Goal: Task Accomplishment & Management: Use online tool/utility

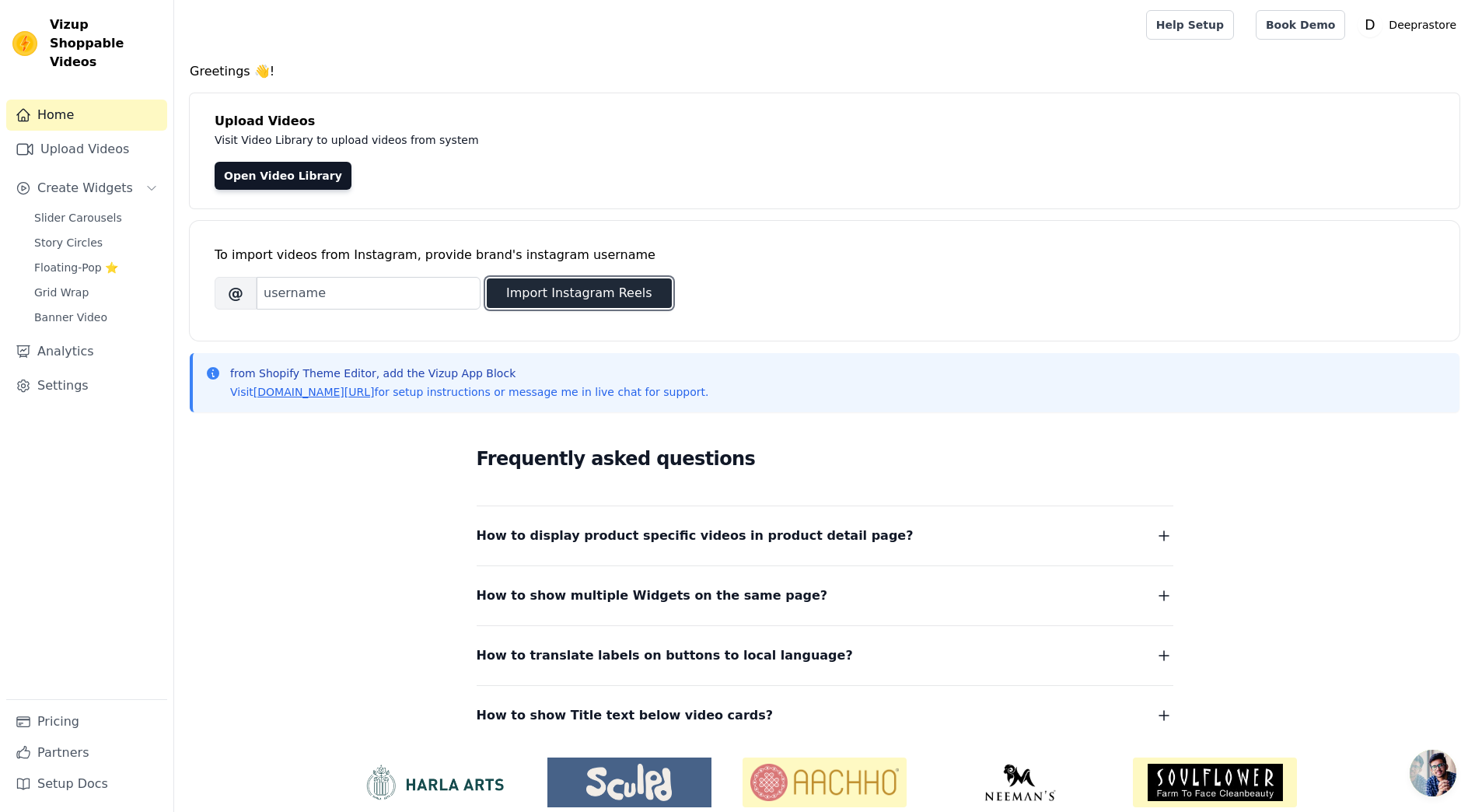
click at [523, 293] on button "Import Instagram Reels" at bounding box center [580, 293] width 185 height 29
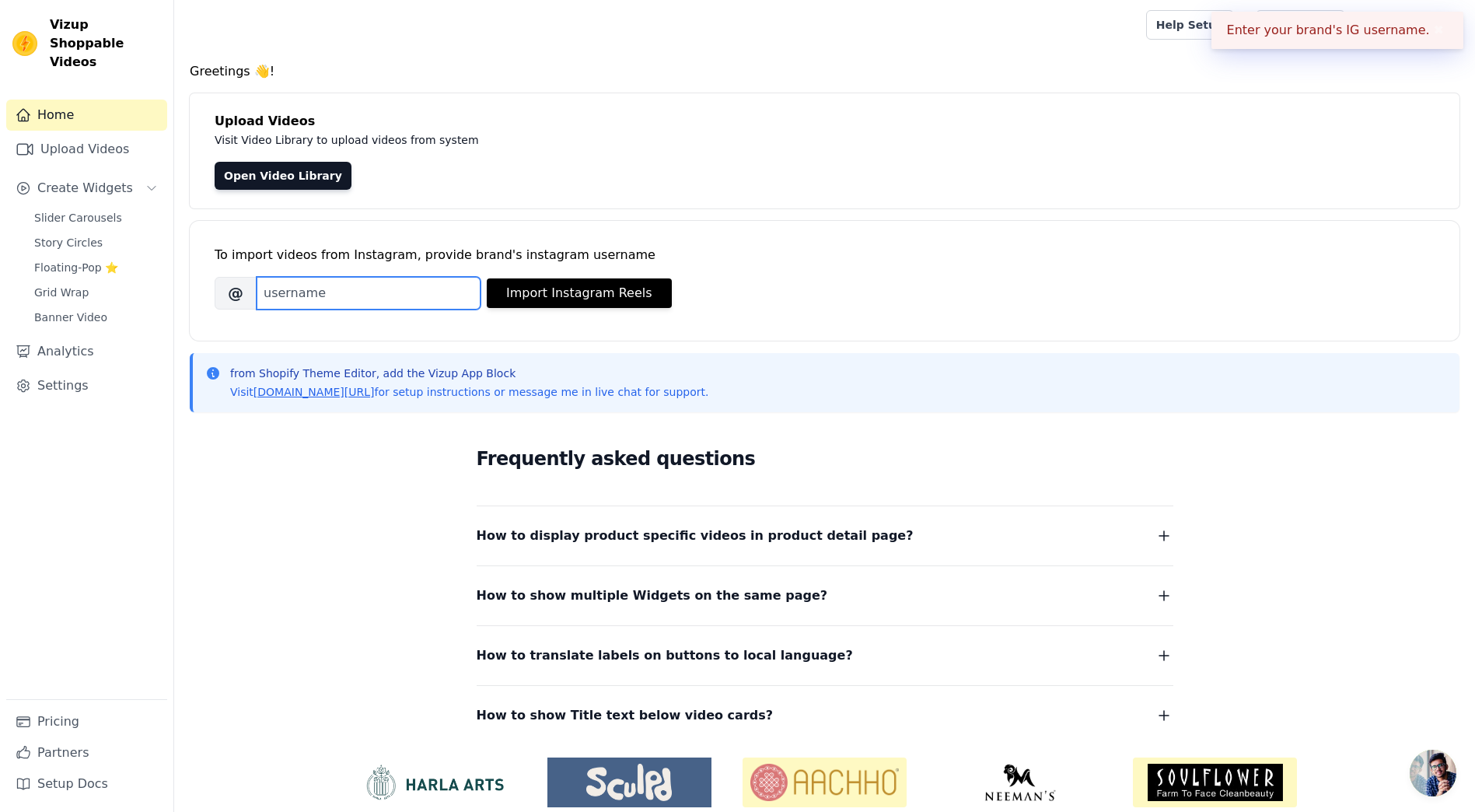
click at [329, 300] on input "Brand's Instagram Username" at bounding box center [369, 293] width 224 height 33
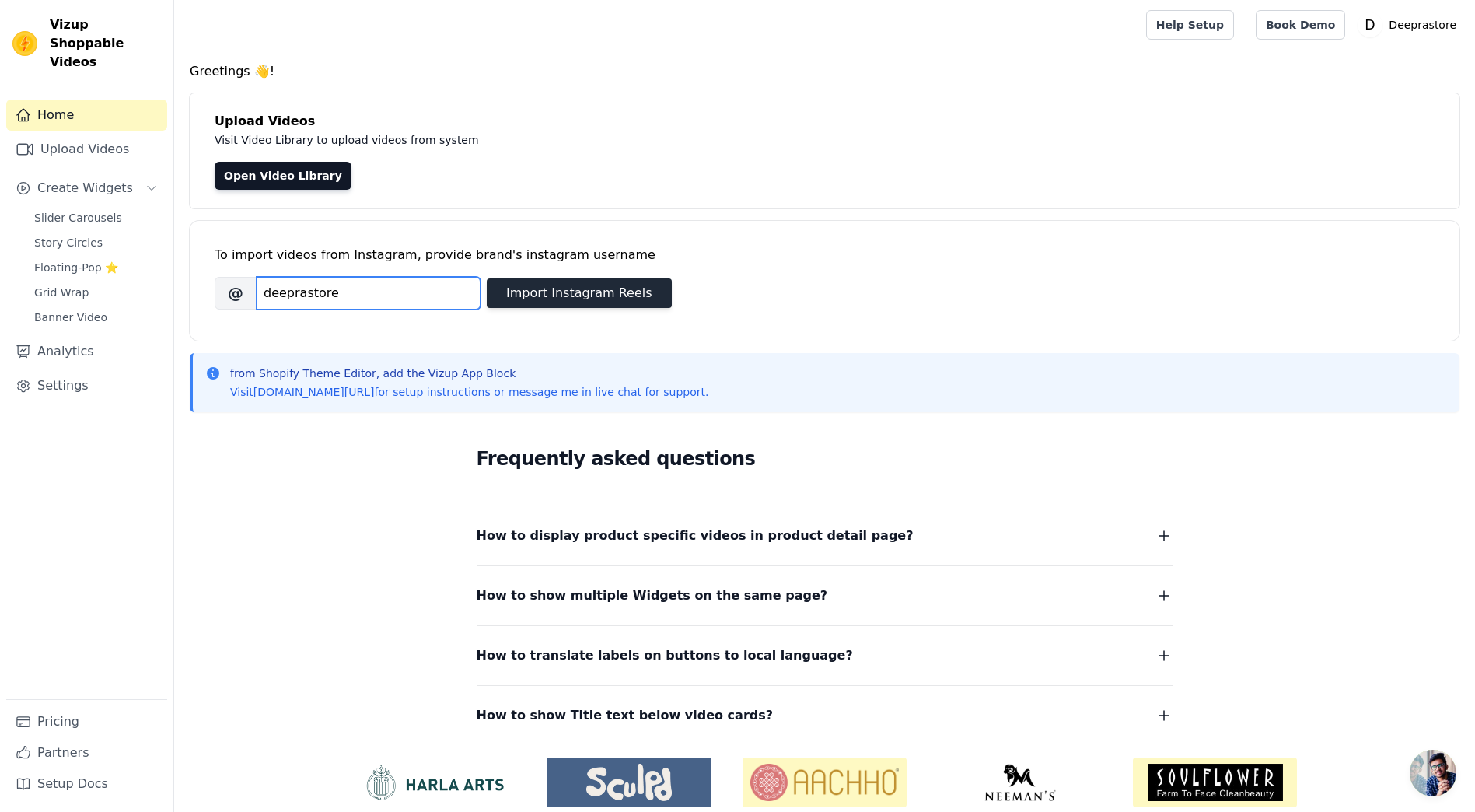
type input "deeprastore"
click at [612, 292] on button "Import Instagram Reels" at bounding box center [580, 293] width 185 height 29
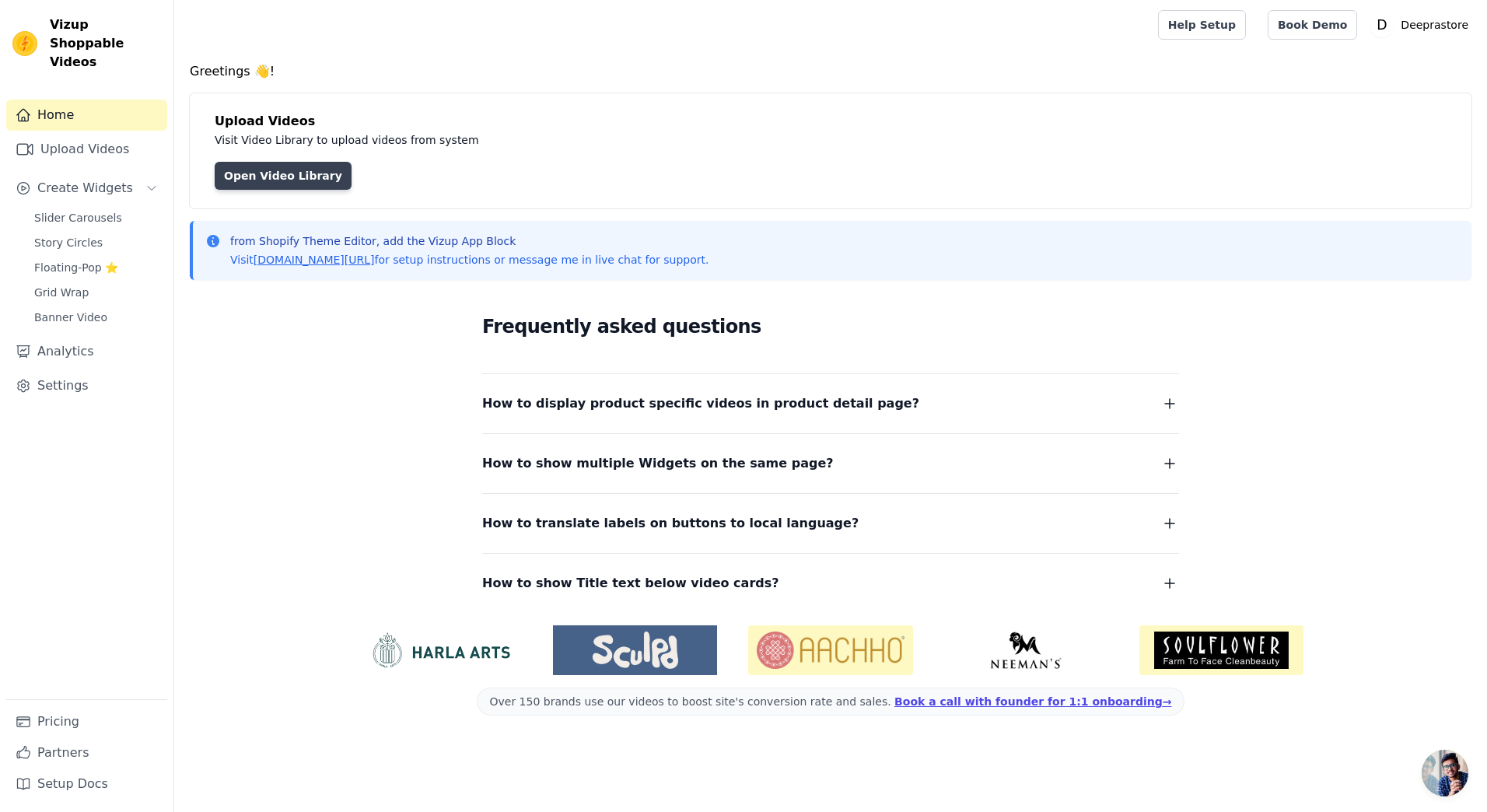
click at [289, 169] on link "Open Video Library" at bounding box center [283, 175] width 137 height 28
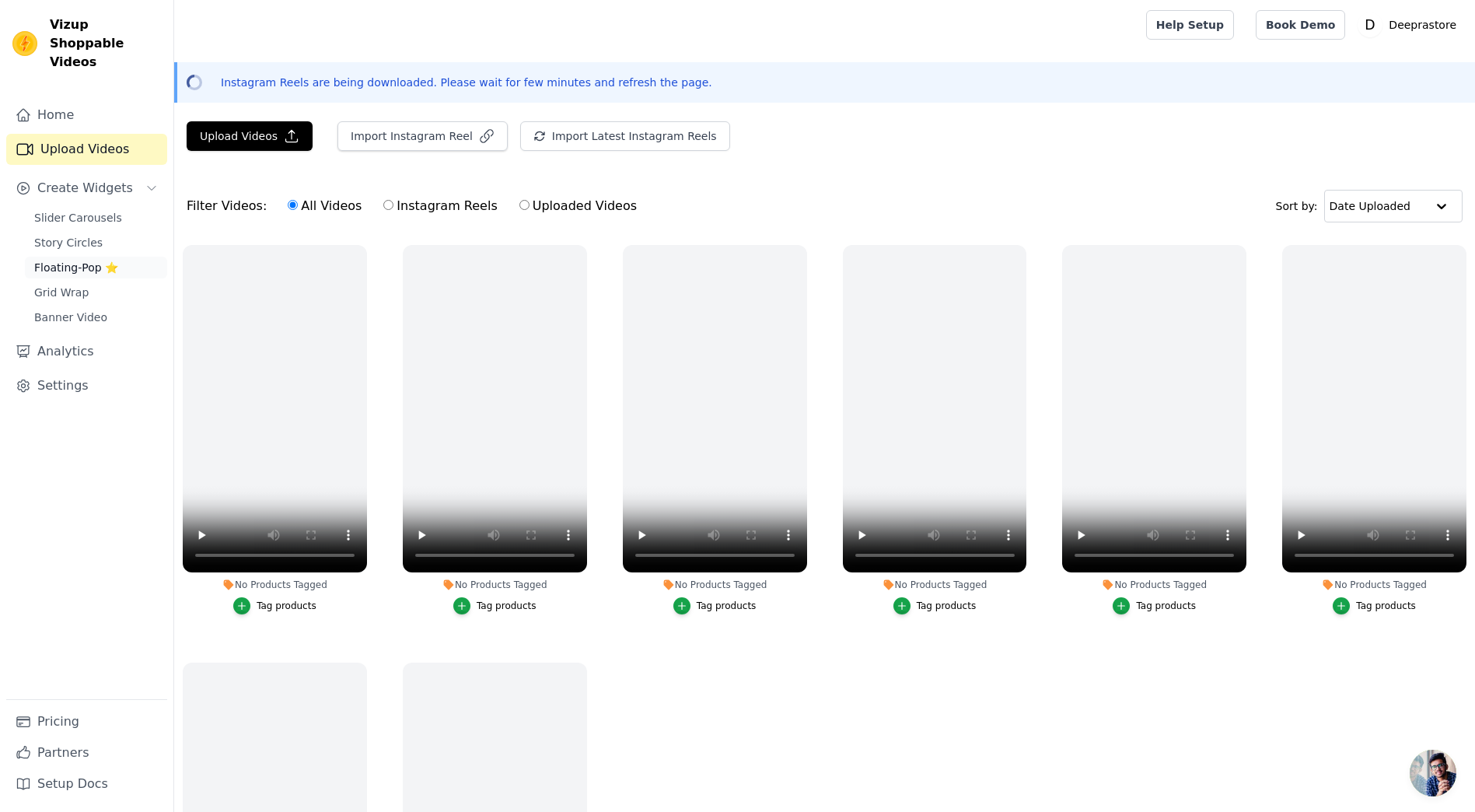
click at [98, 260] on span "Floating-Pop ⭐" at bounding box center [77, 268] width 84 height 15
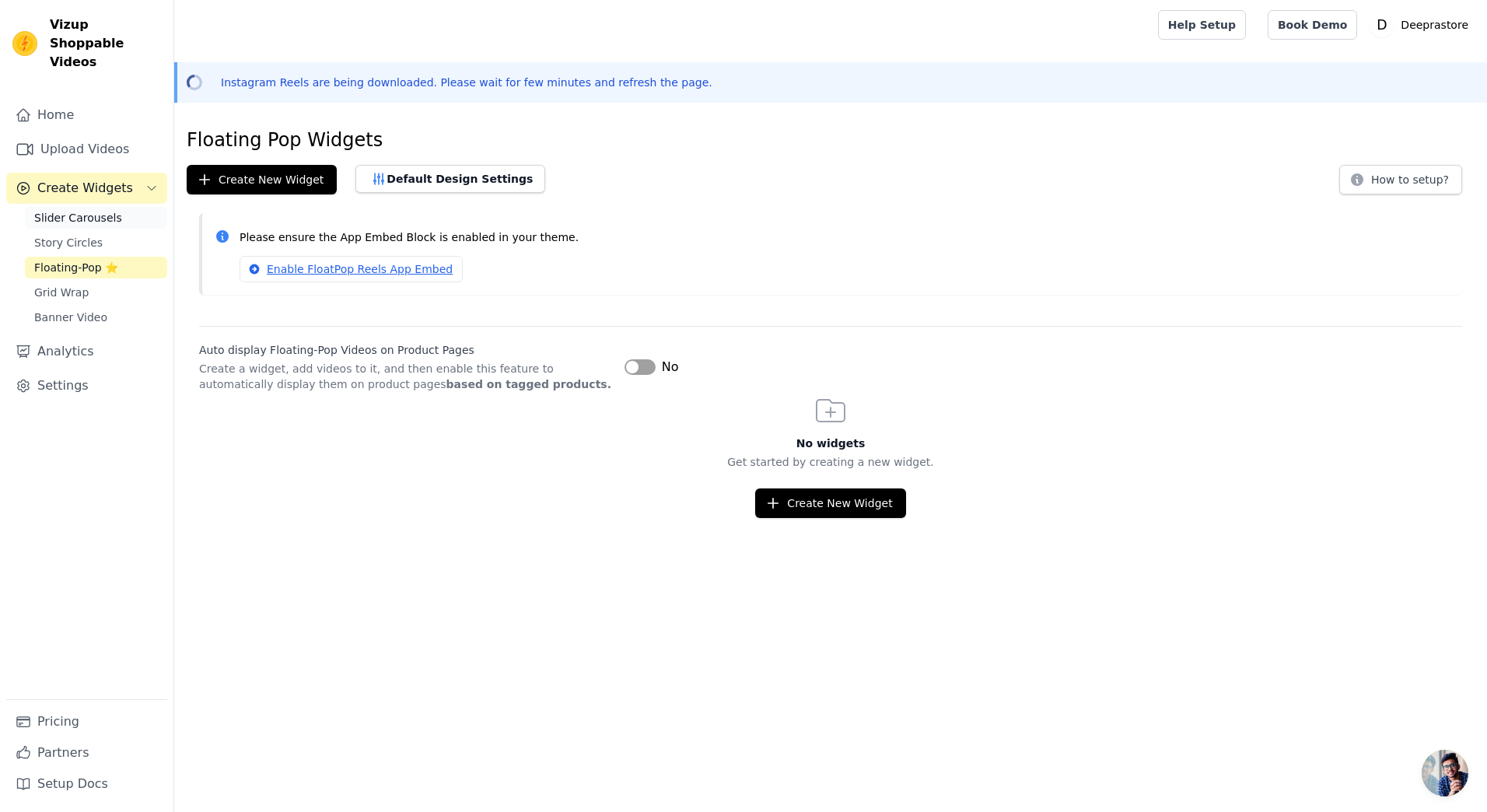
click at [95, 210] on span "Slider Carousels" at bounding box center [78, 218] width 88 height 15
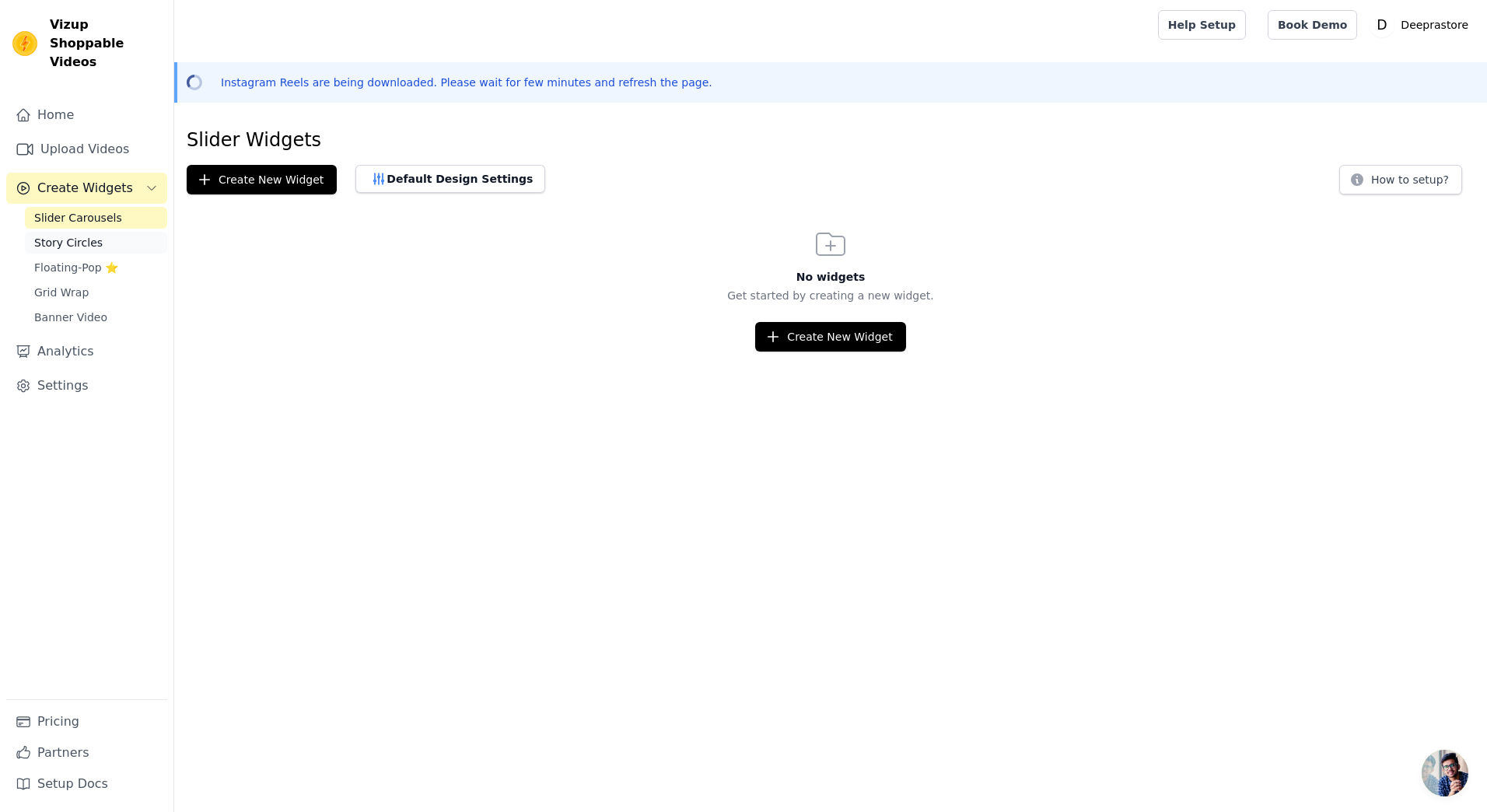
click at [89, 235] on span "Story Circles" at bounding box center [68, 242] width 68 height 15
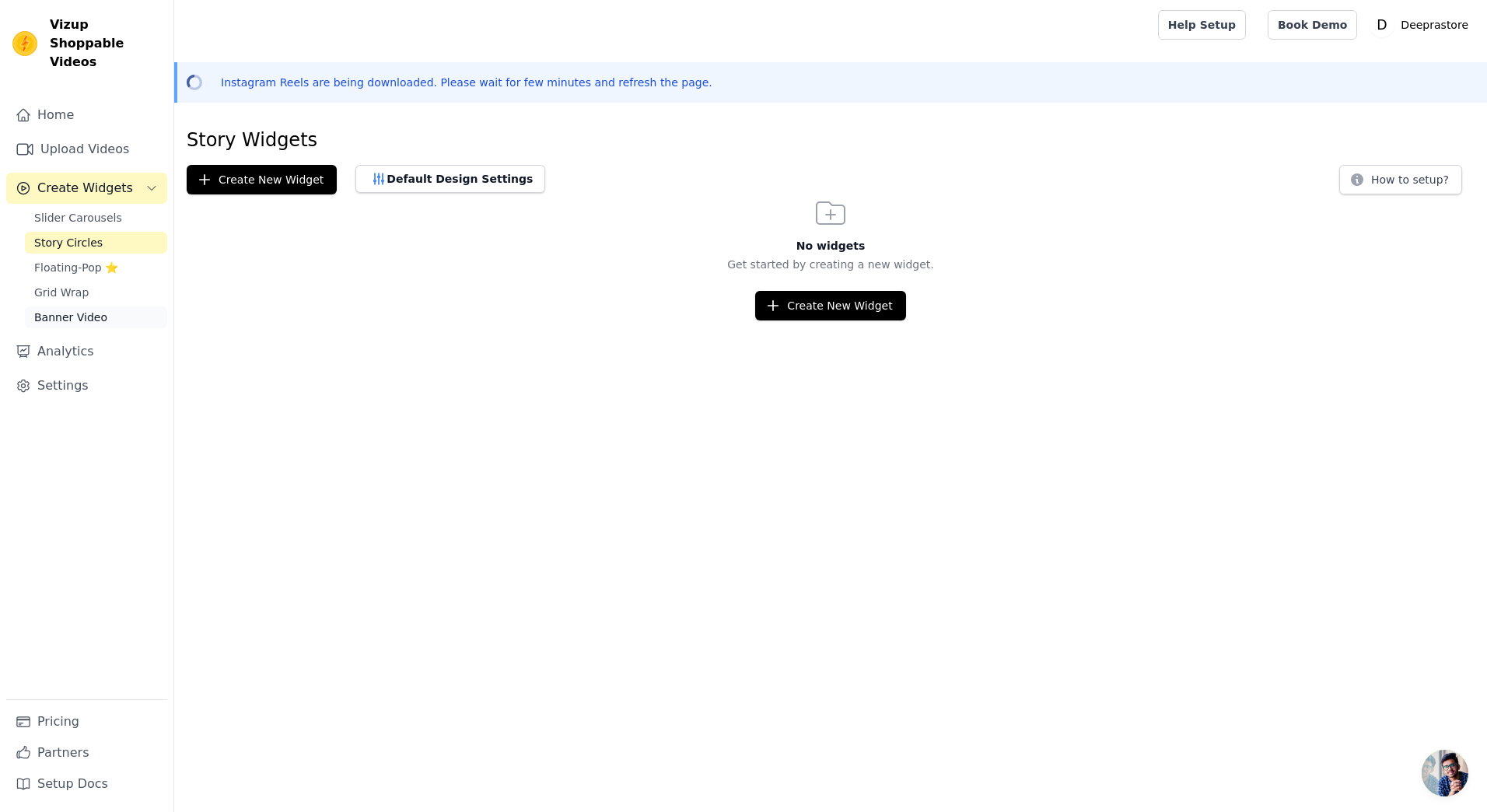
click at [82, 310] on span "Banner Video" at bounding box center [71, 317] width 73 height 15
click at [99, 102] on link "Home" at bounding box center [86, 114] width 161 height 31
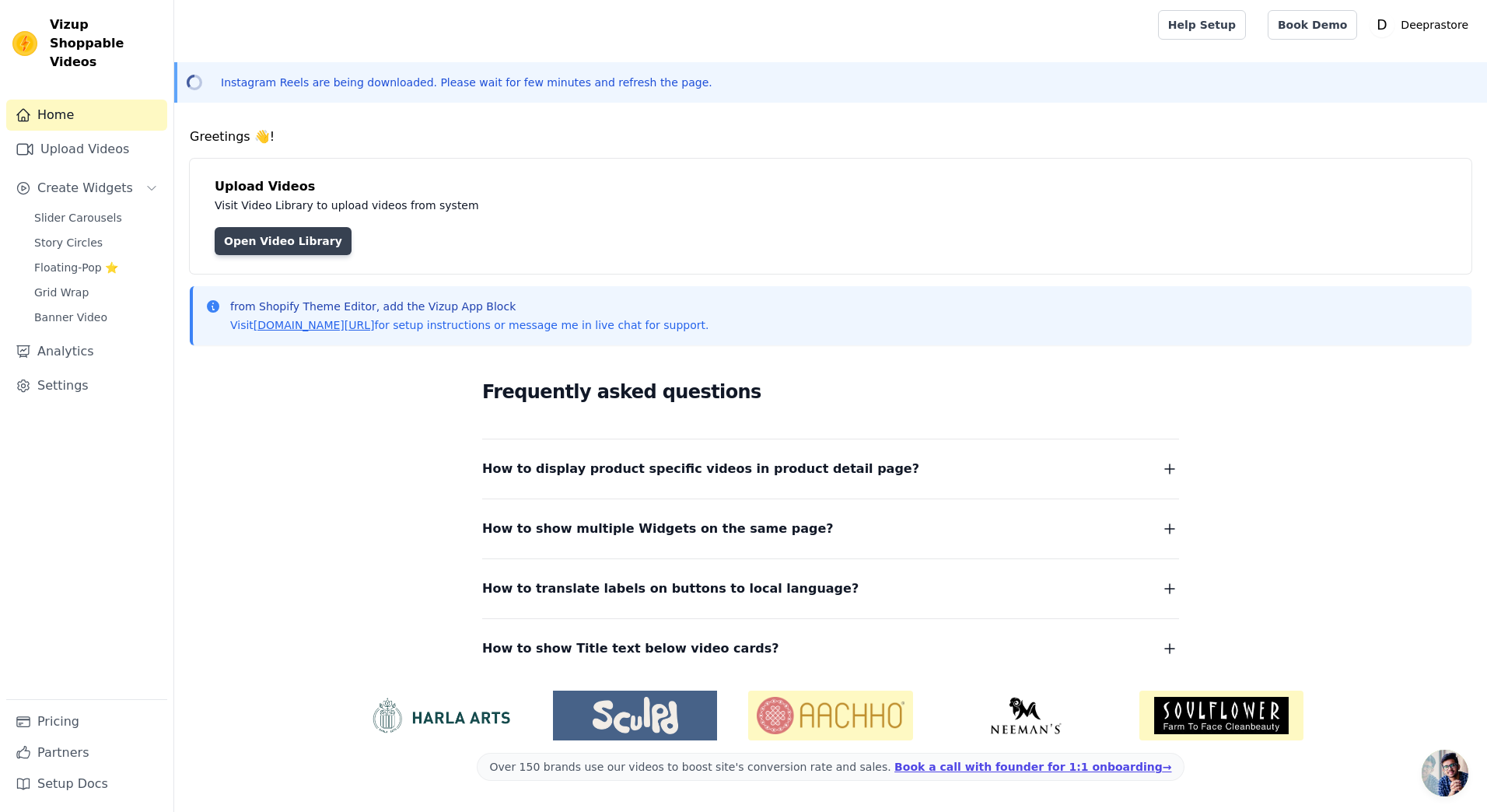
click at [299, 245] on link "Open Video Library" at bounding box center [283, 241] width 137 height 28
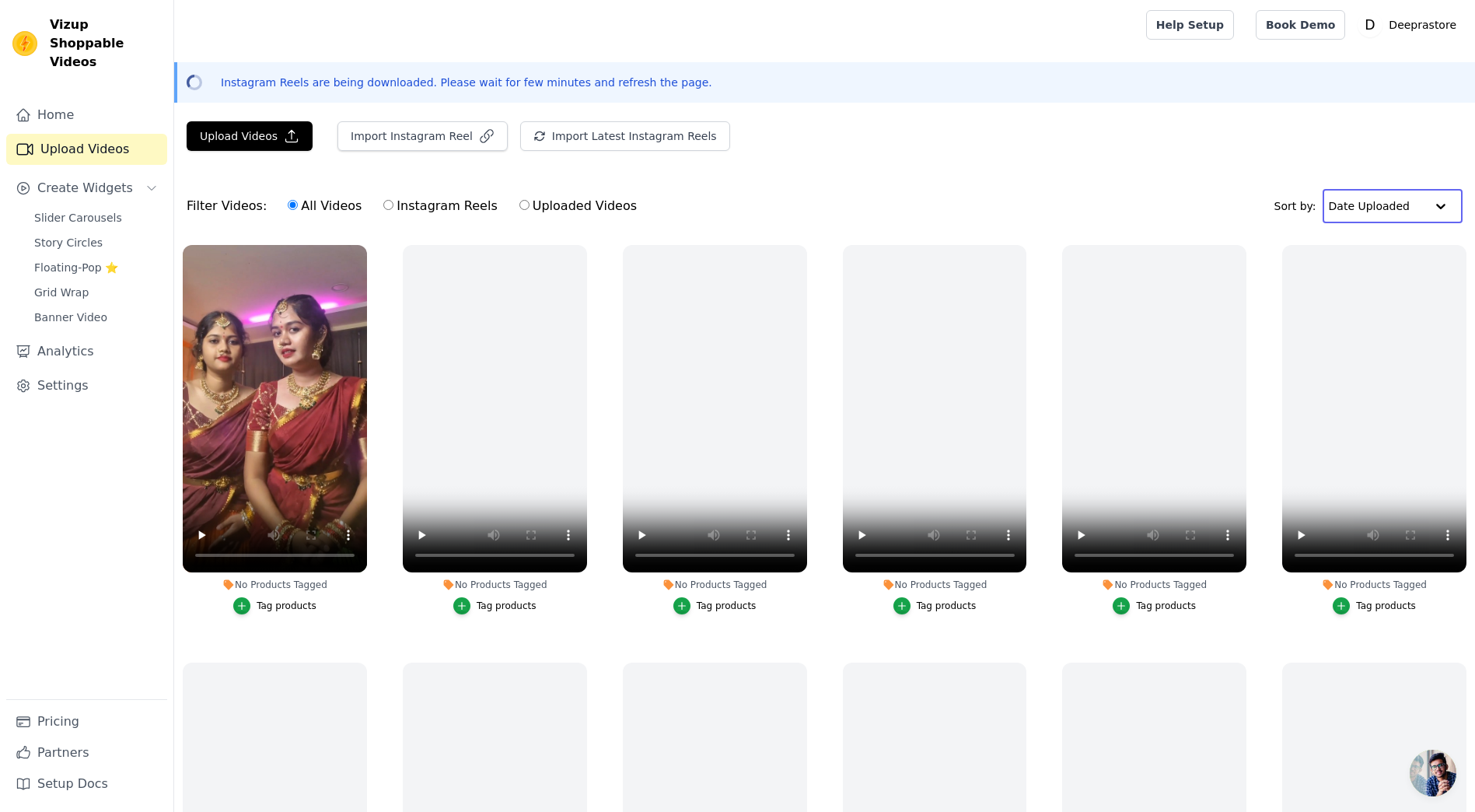
click at [1366, 210] on input "text" at bounding box center [1377, 205] width 97 height 31
click at [241, 608] on icon "button" at bounding box center [241, 606] width 11 height 11
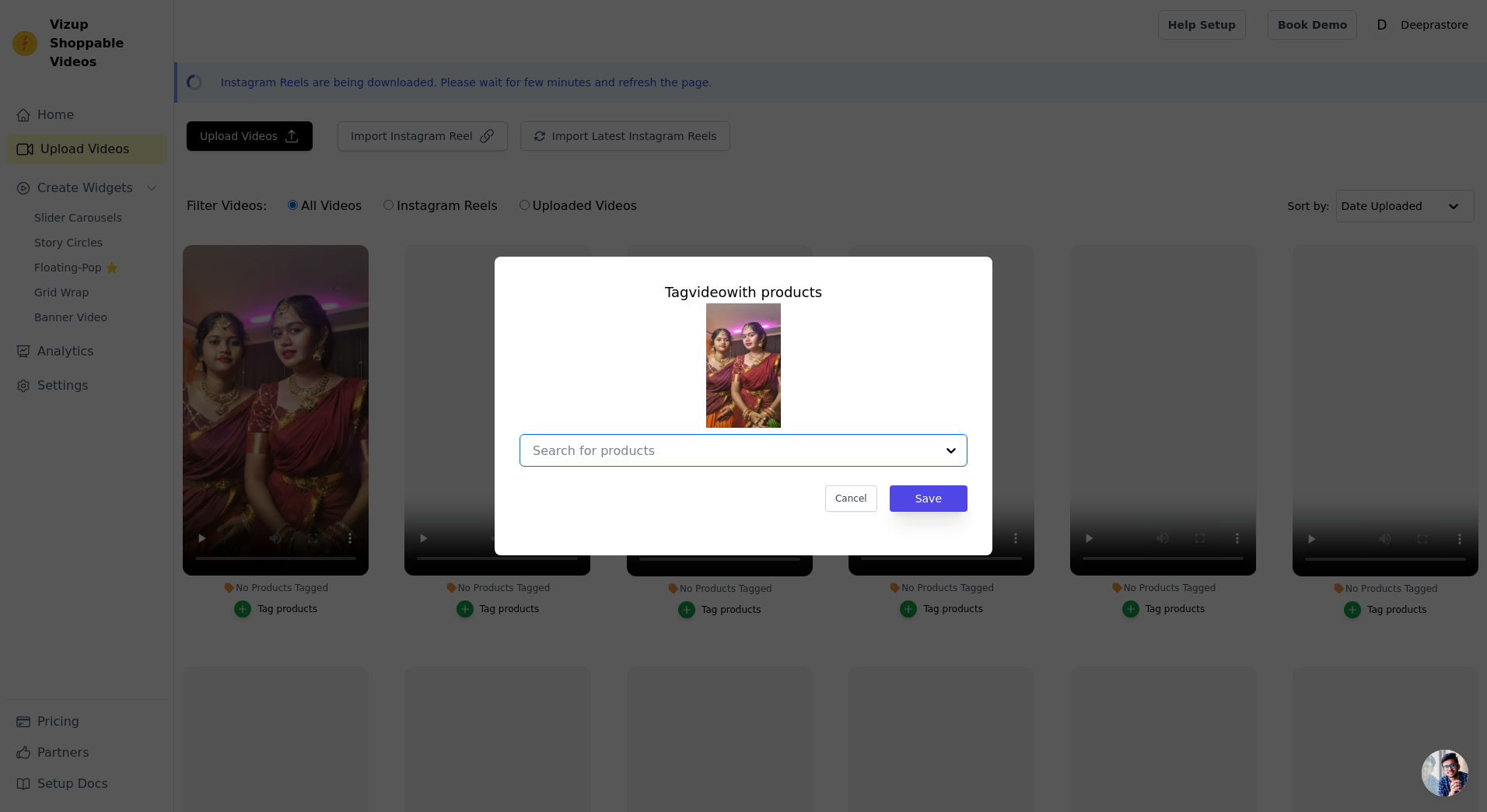
click at [674, 456] on input "No Products Tagged Tag video with products Option undefined, selected. Select i…" at bounding box center [734, 451] width 403 height 15
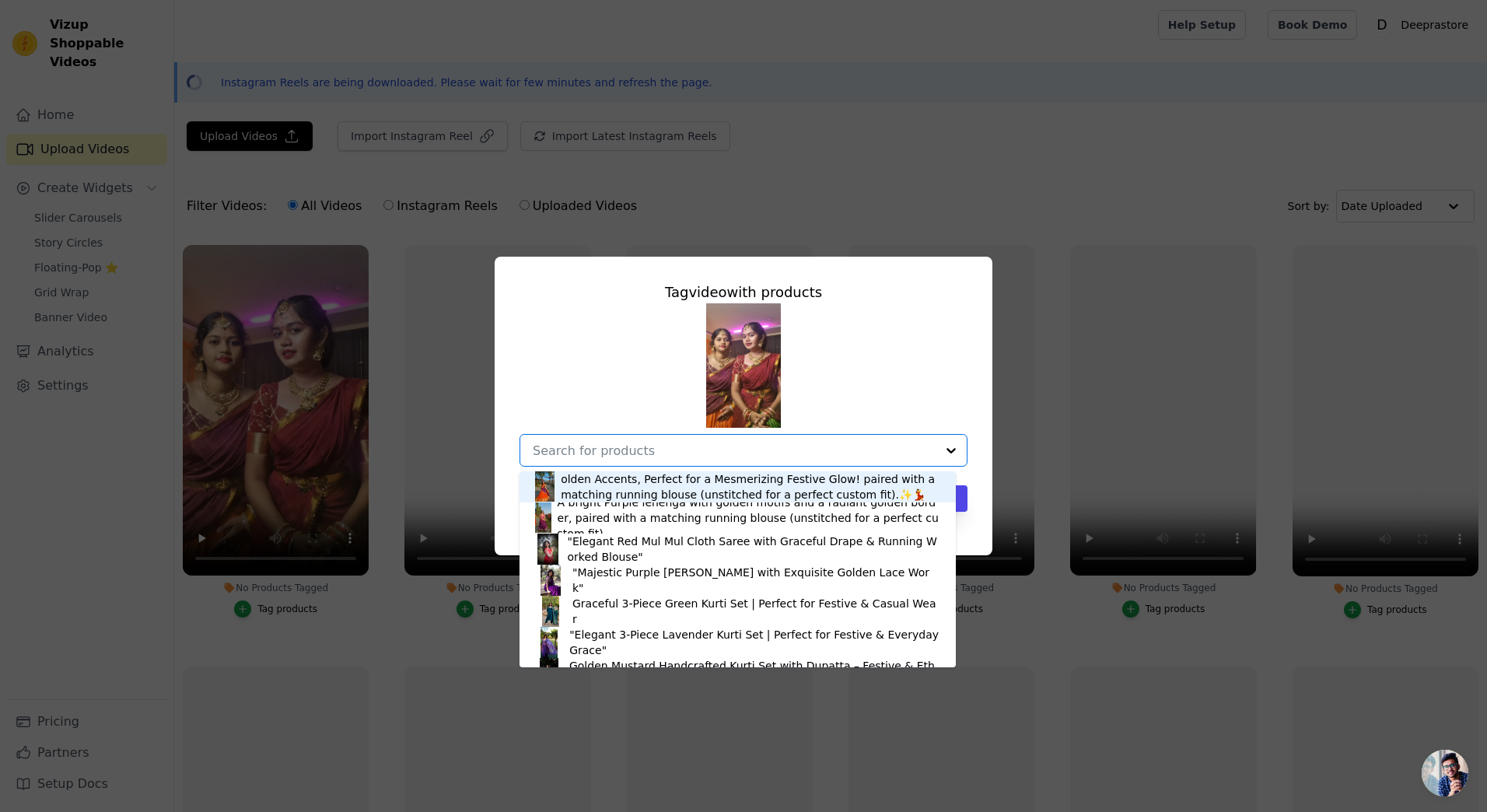
click at [676, 447] on input "No Products Tagged Tag video with products Dazzling Bright Orange & Royal Purpl…" at bounding box center [734, 451] width 403 height 15
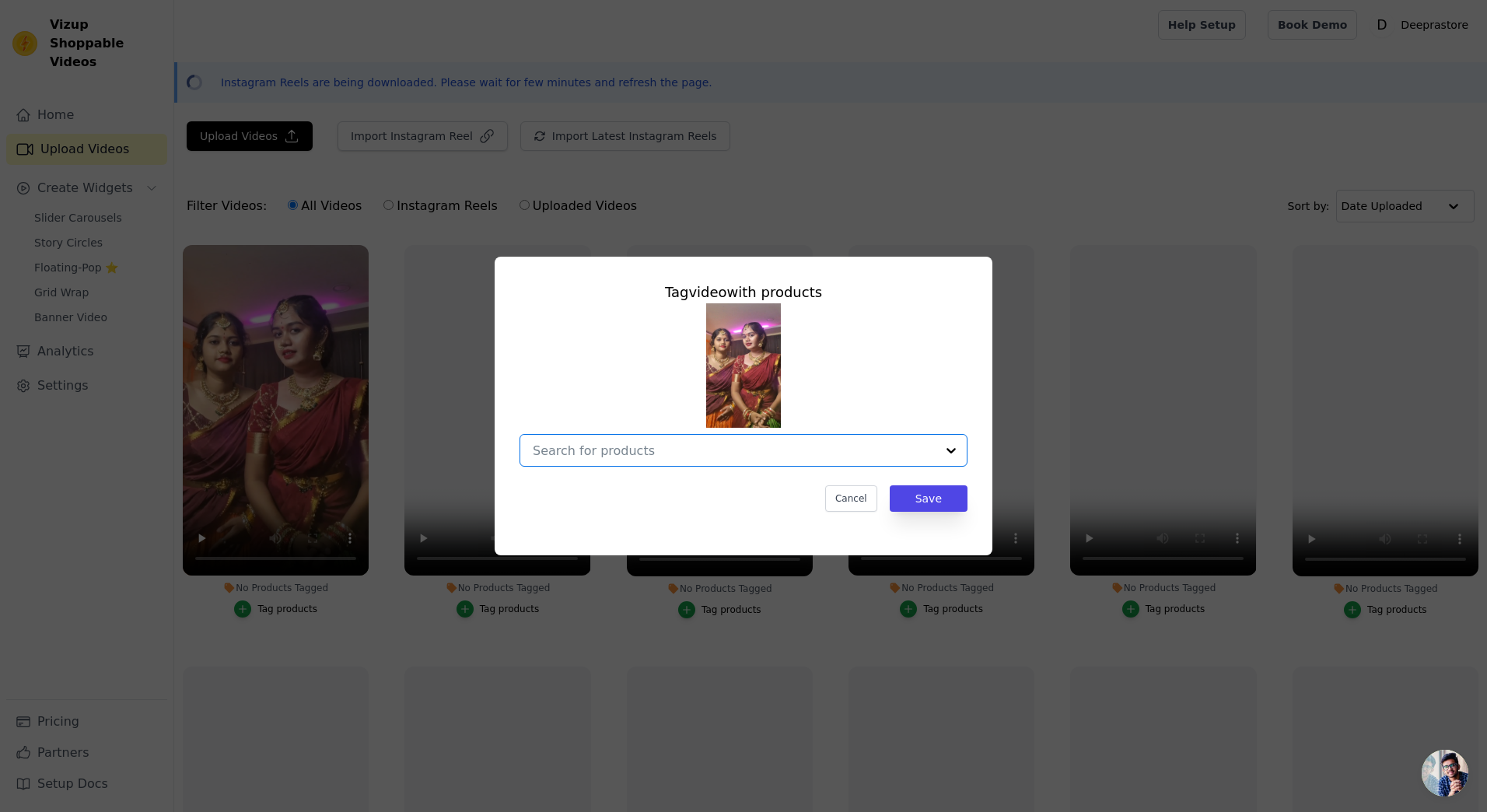
click at [676, 447] on input "No Products Tagged Tag video with products Option undefined, selected. Select i…" at bounding box center [734, 451] width 403 height 15
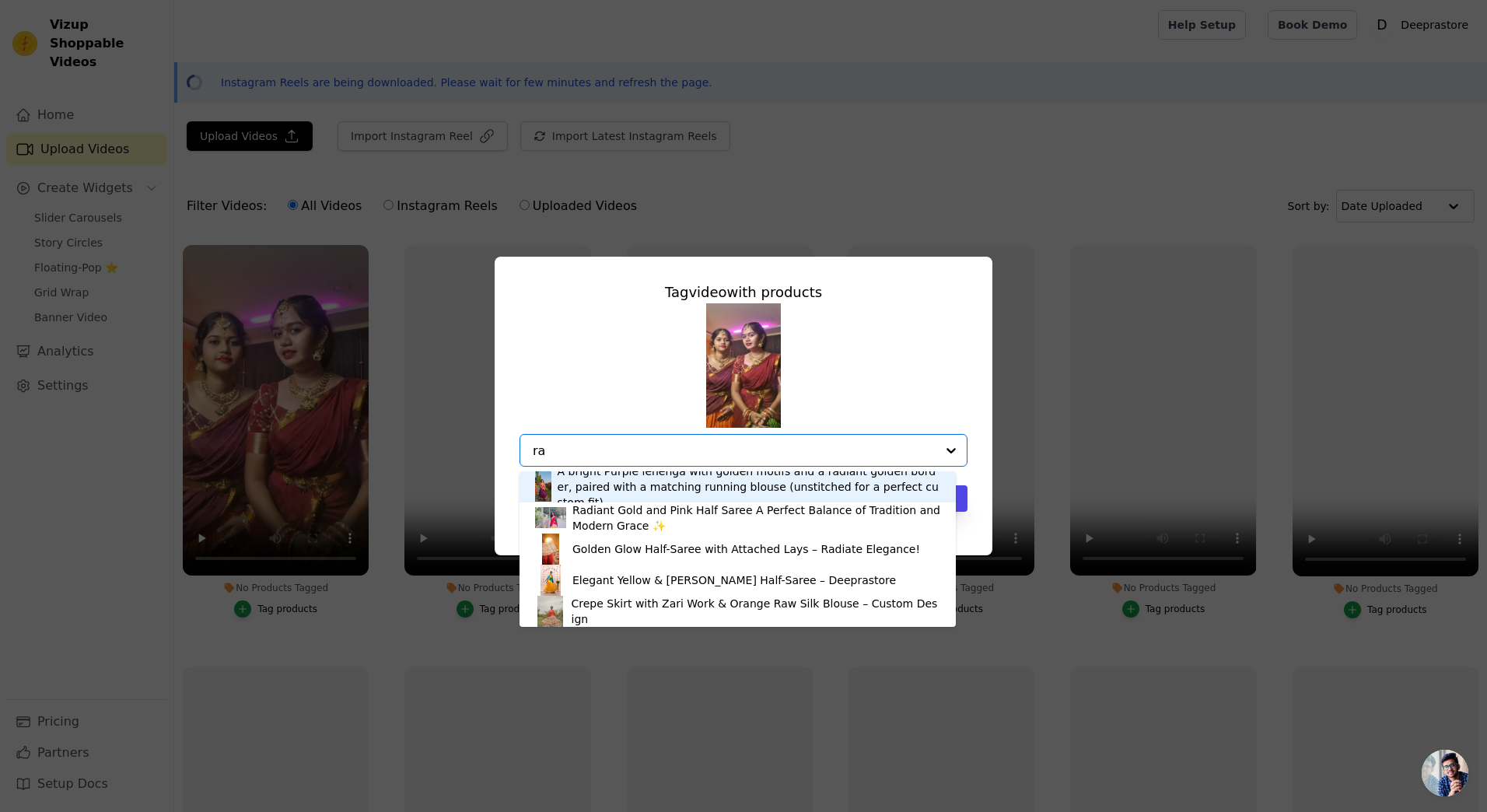
type input "r"
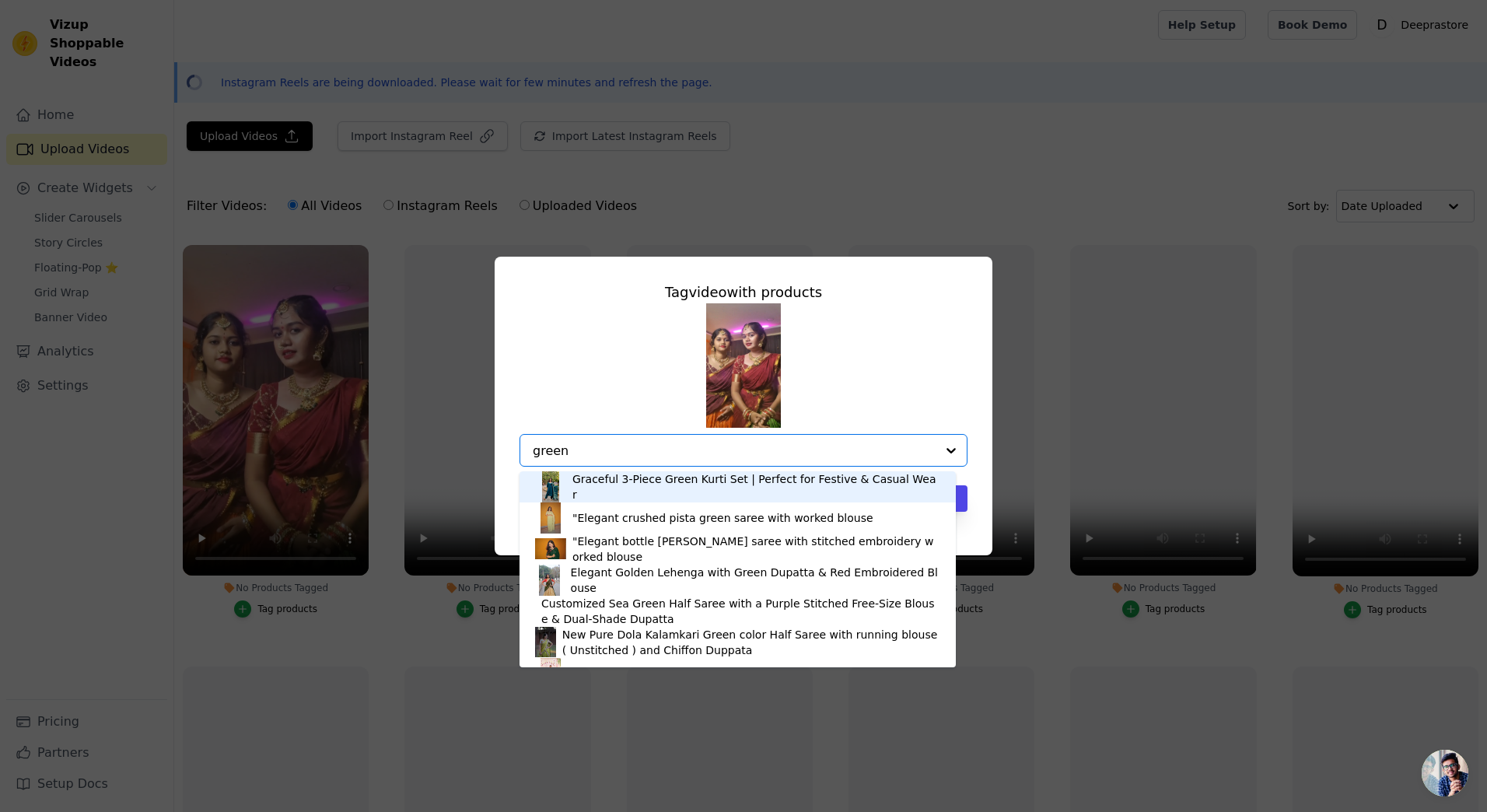
click at [628, 445] on input "green" at bounding box center [734, 451] width 403 height 15
type input "g"
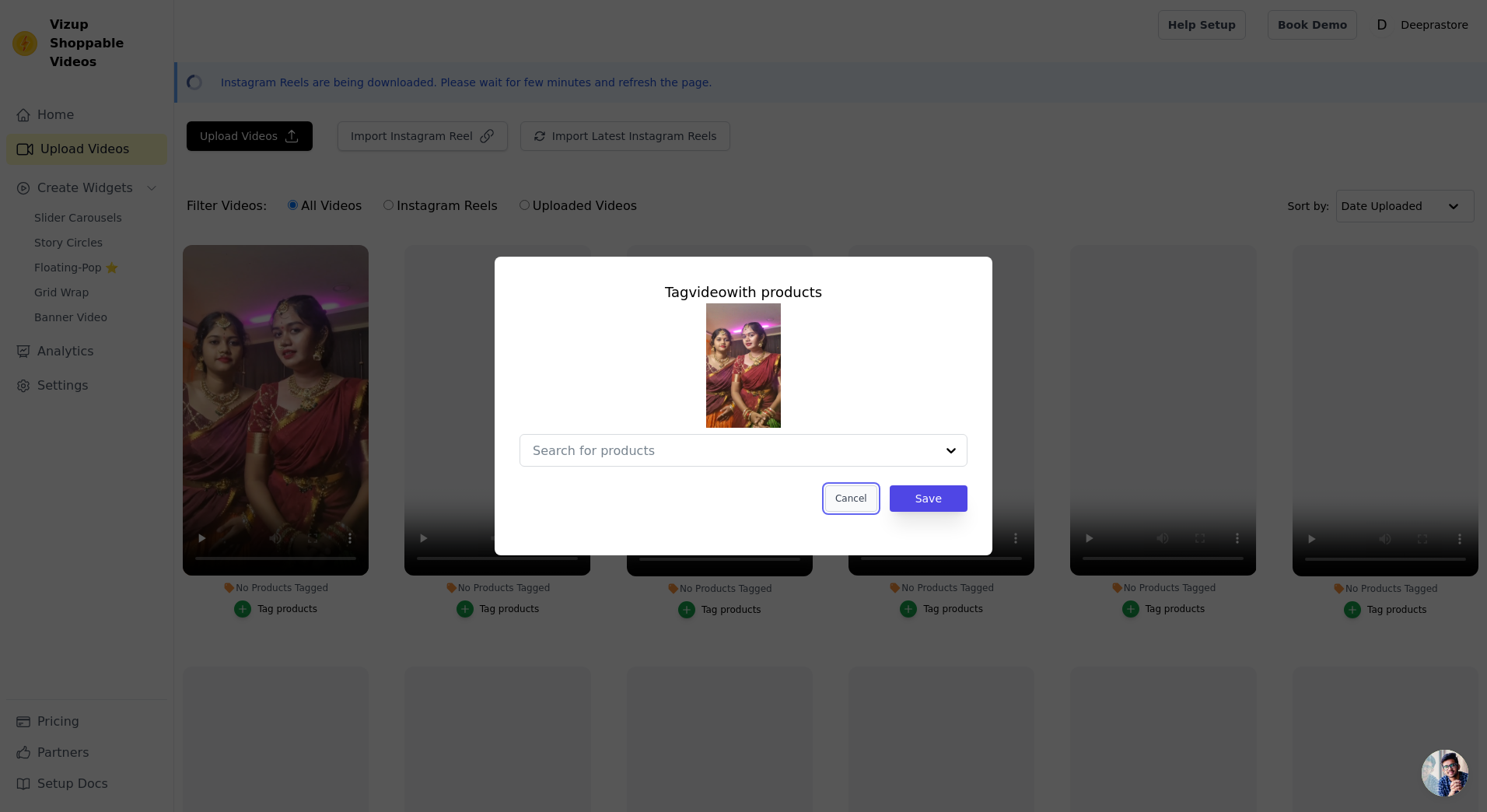
click at [850, 507] on button "Cancel" at bounding box center [852, 498] width 52 height 26
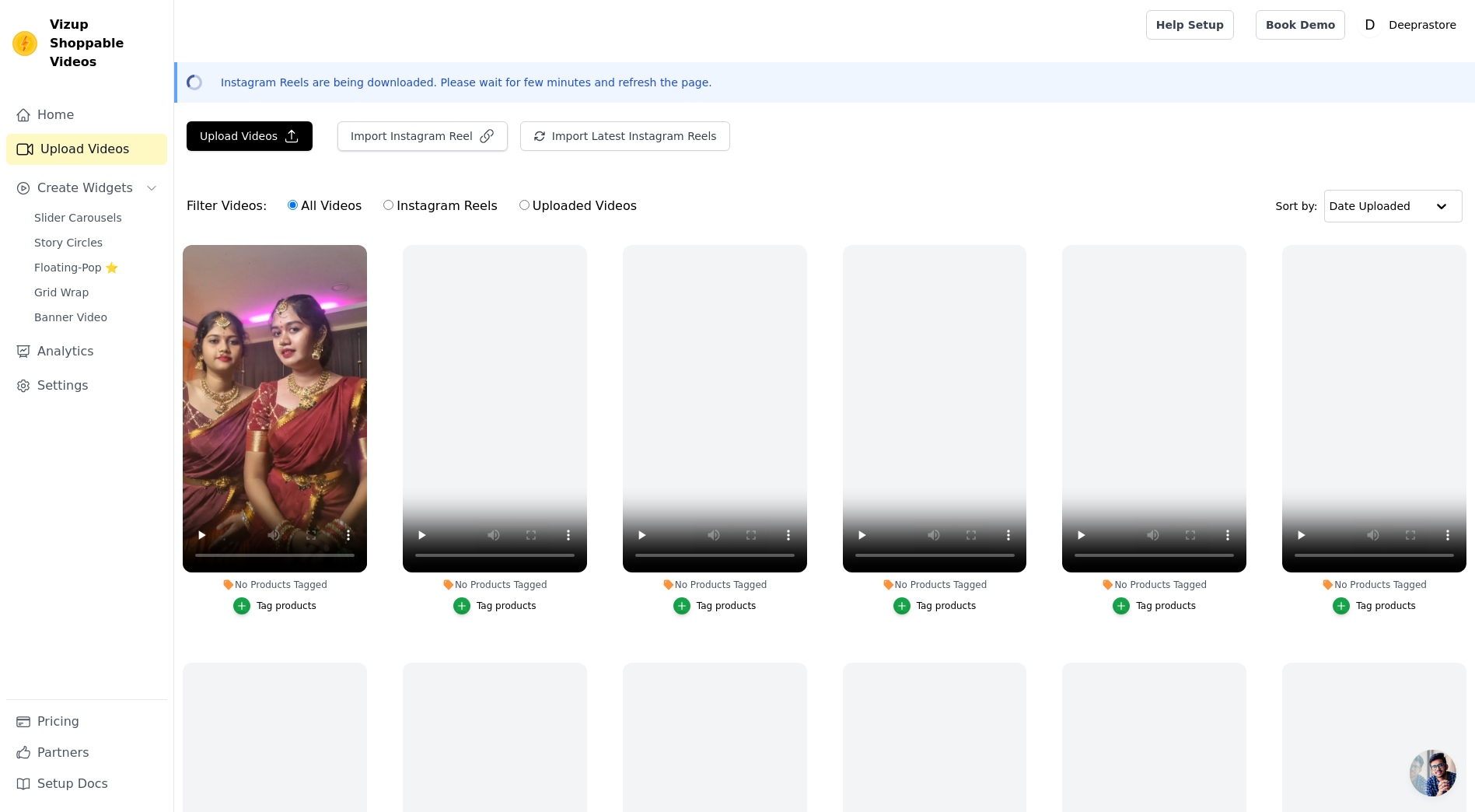
click at [268, 608] on div "Tag products" at bounding box center [286, 606] width 60 height 13
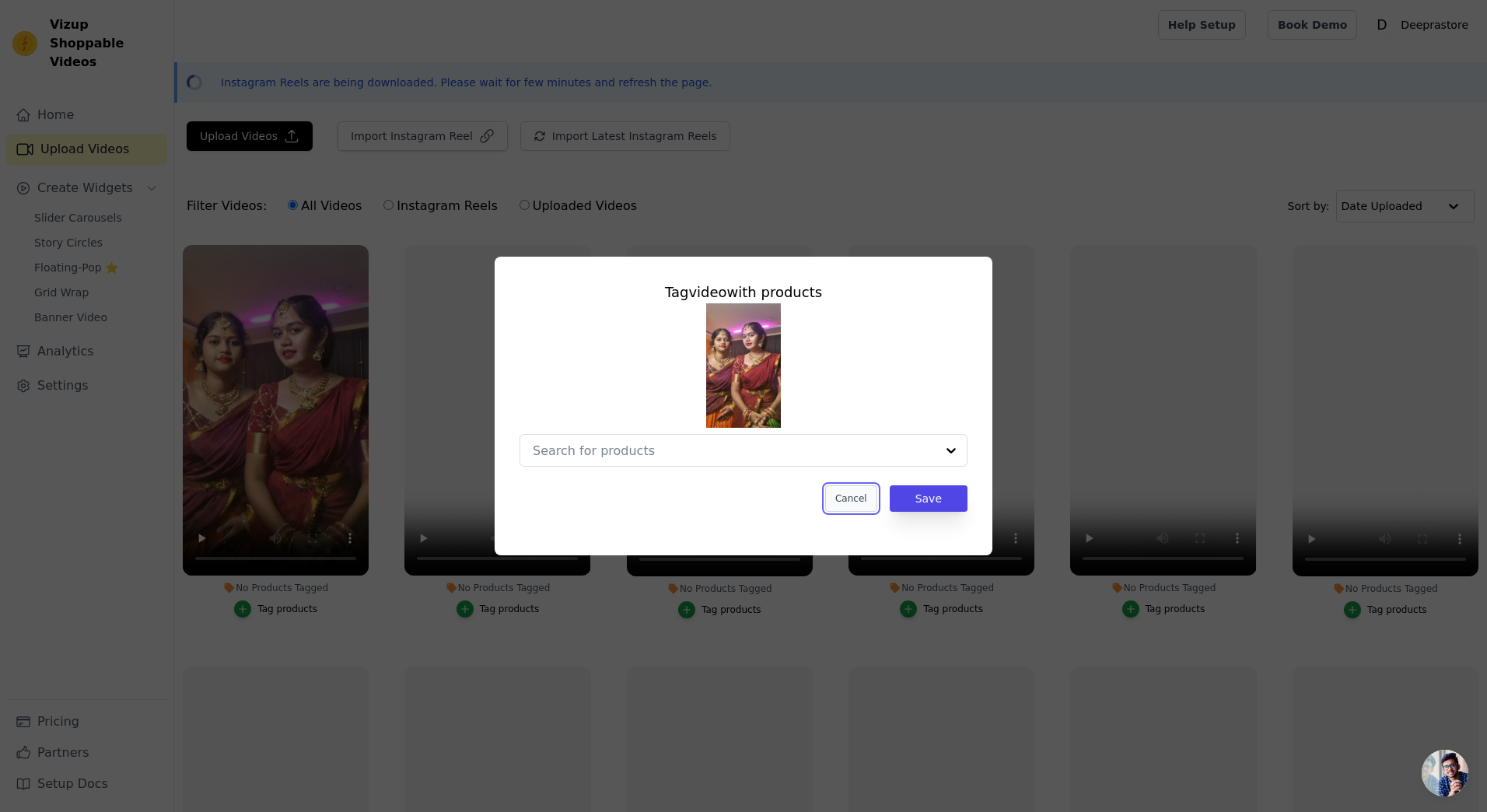
click at [847, 492] on button "Cancel" at bounding box center [852, 498] width 52 height 26
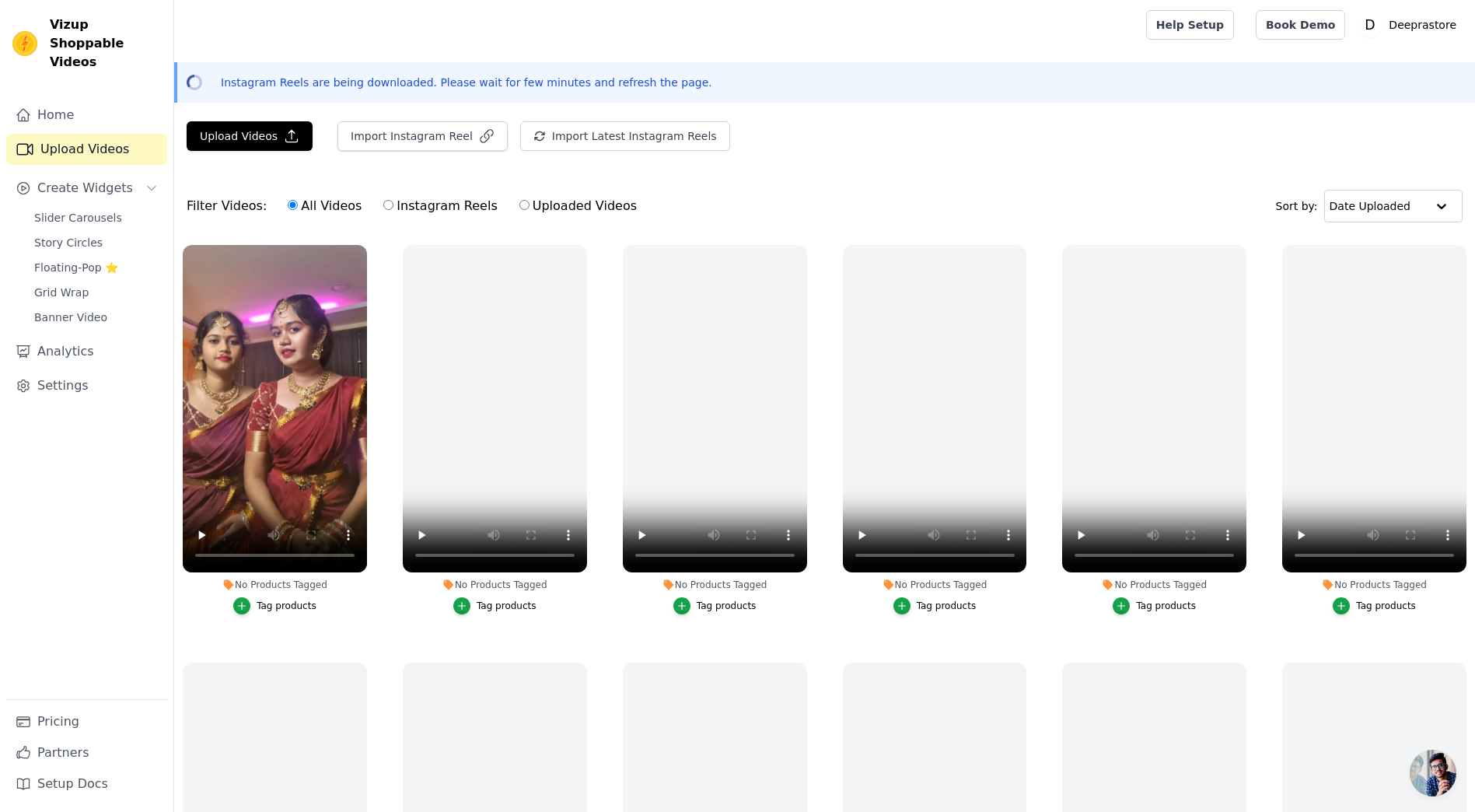
click at [135, 388] on div "Home Upload Videos Create Widgets Slider Carousels Story Circles Floating-Pop ⭐…" at bounding box center [86, 399] width 161 height 600
click at [98, 179] on span "Create Widgets" at bounding box center [85, 188] width 96 height 19
click at [98, 210] on span "Slider Carousels" at bounding box center [78, 218] width 88 height 15
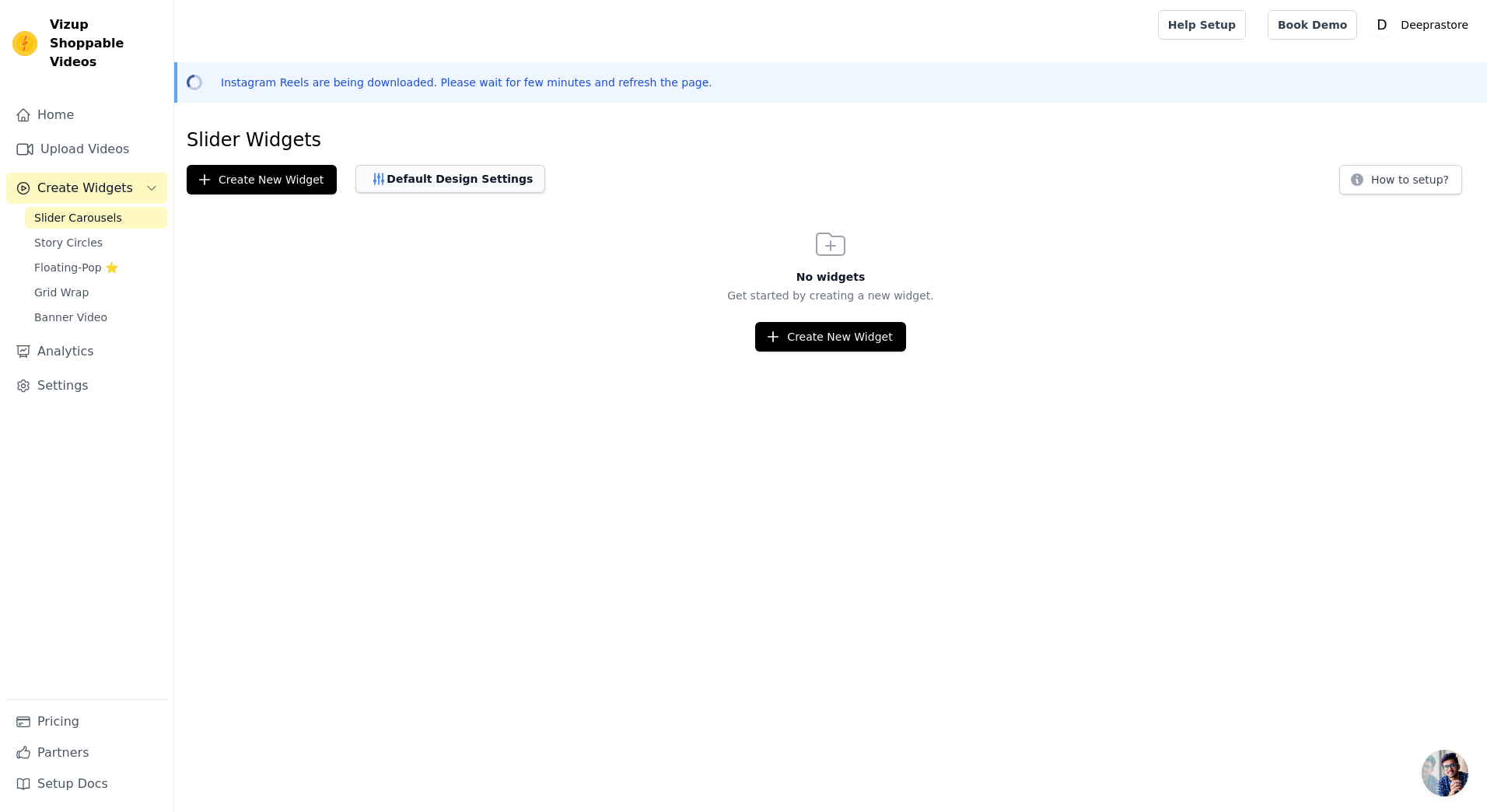
click at [412, 180] on button "Default Design Settings" at bounding box center [450, 178] width 190 height 28
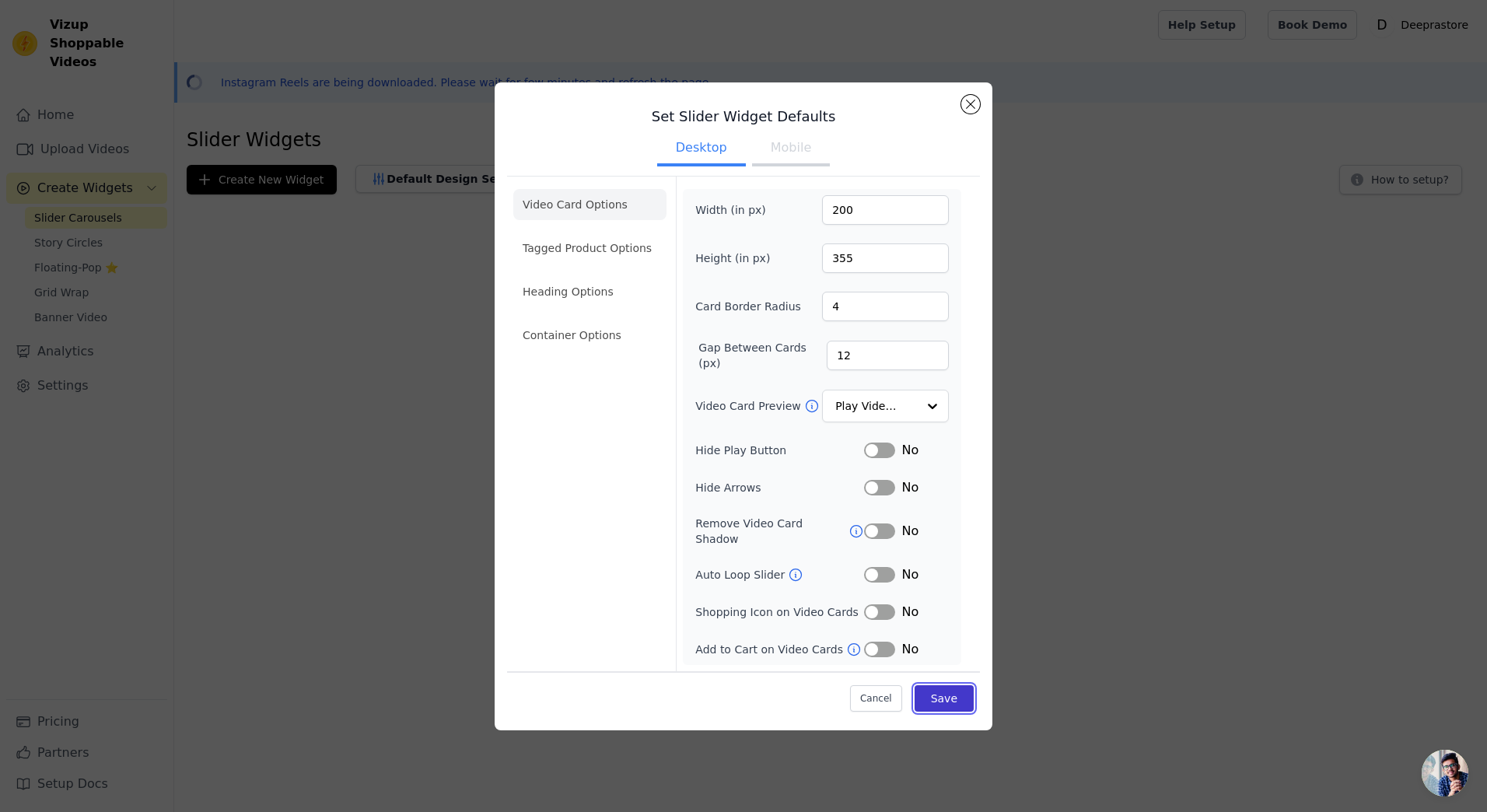
click at [955, 685] on button "Save" at bounding box center [944, 698] width 59 height 26
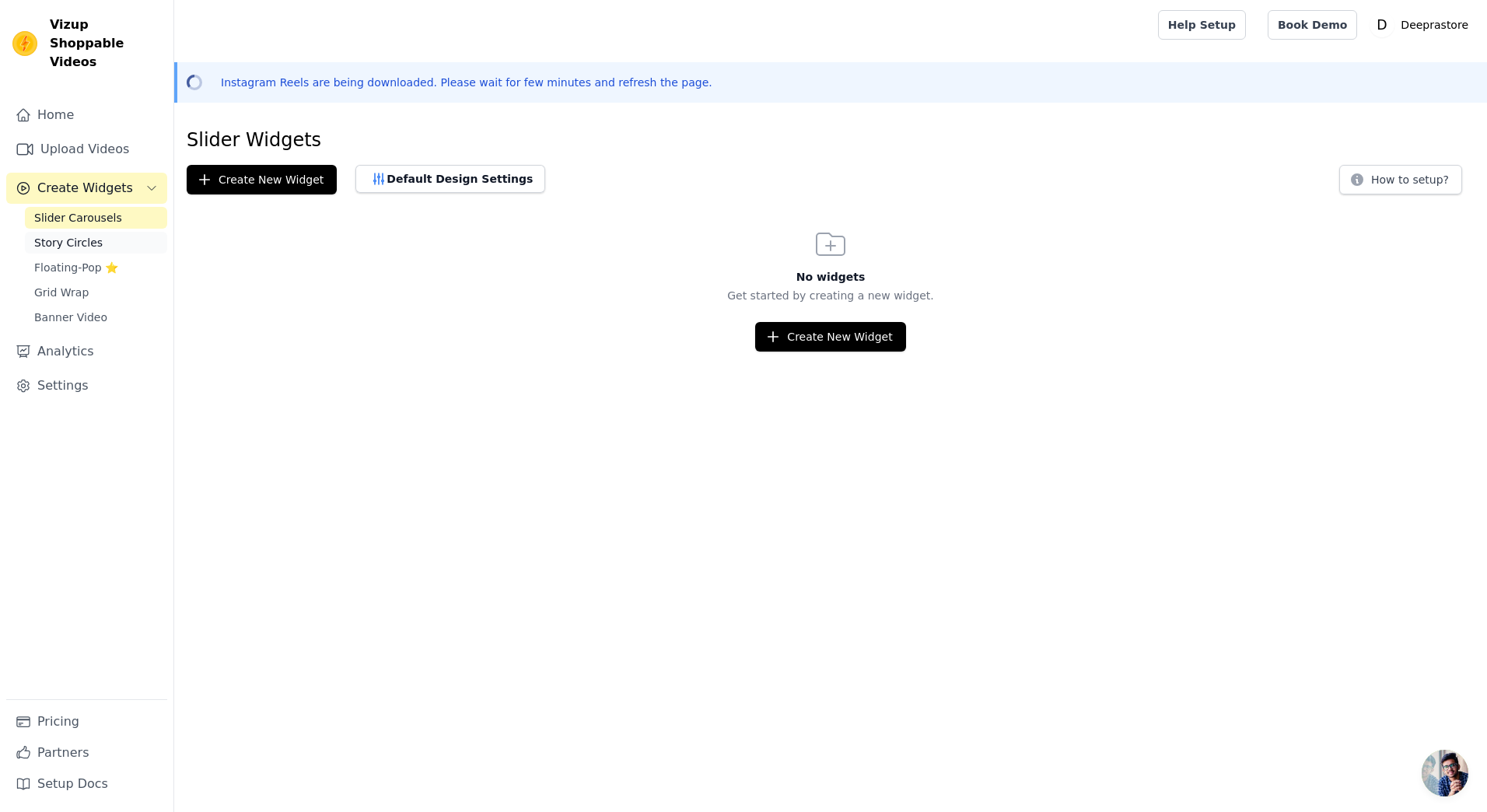
click at [66, 235] on span "Story Circles" at bounding box center [68, 242] width 68 height 15
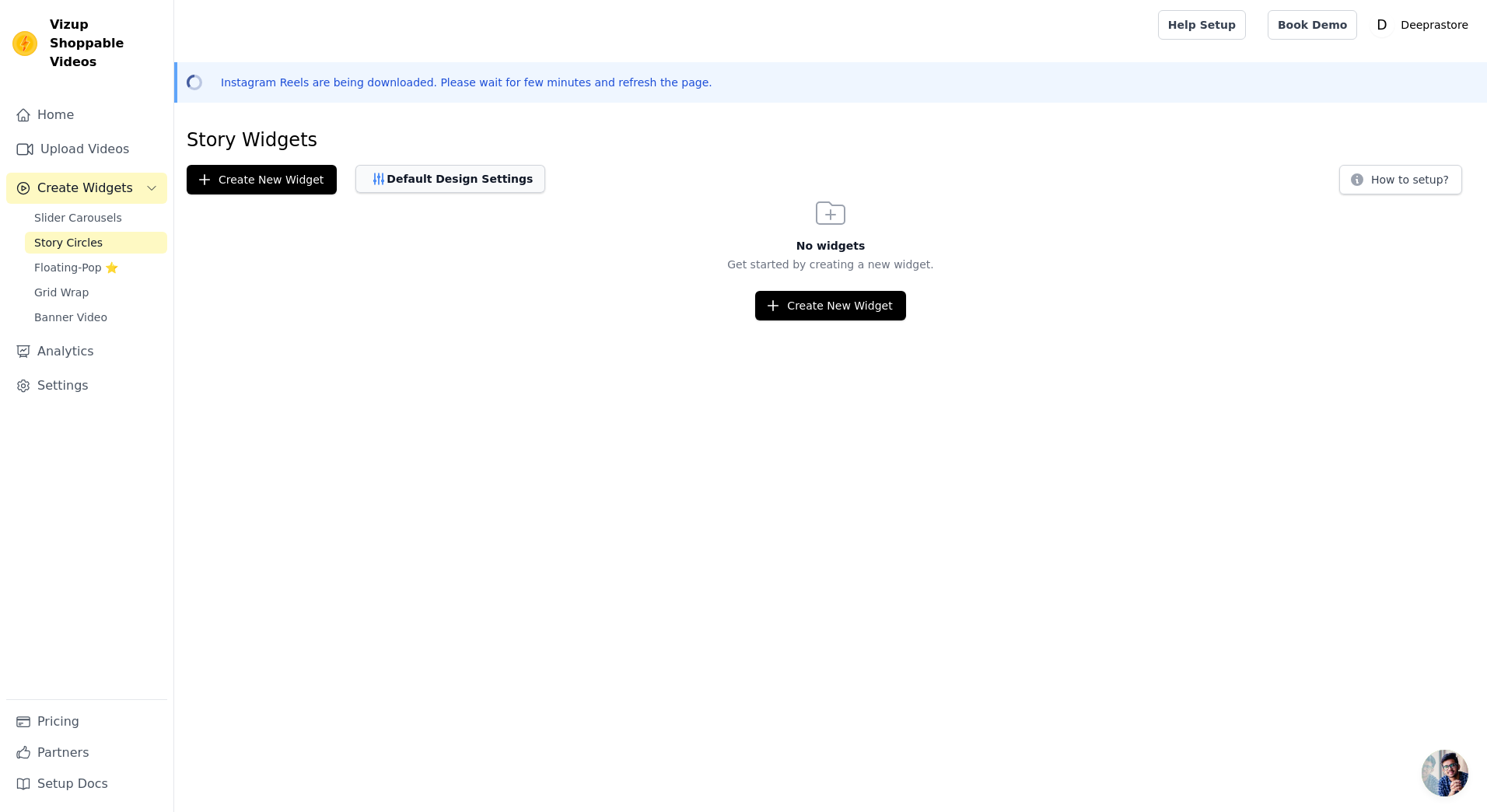
click at [396, 186] on button "Default Design Settings" at bounding box center [450, 178] width 190 height 28
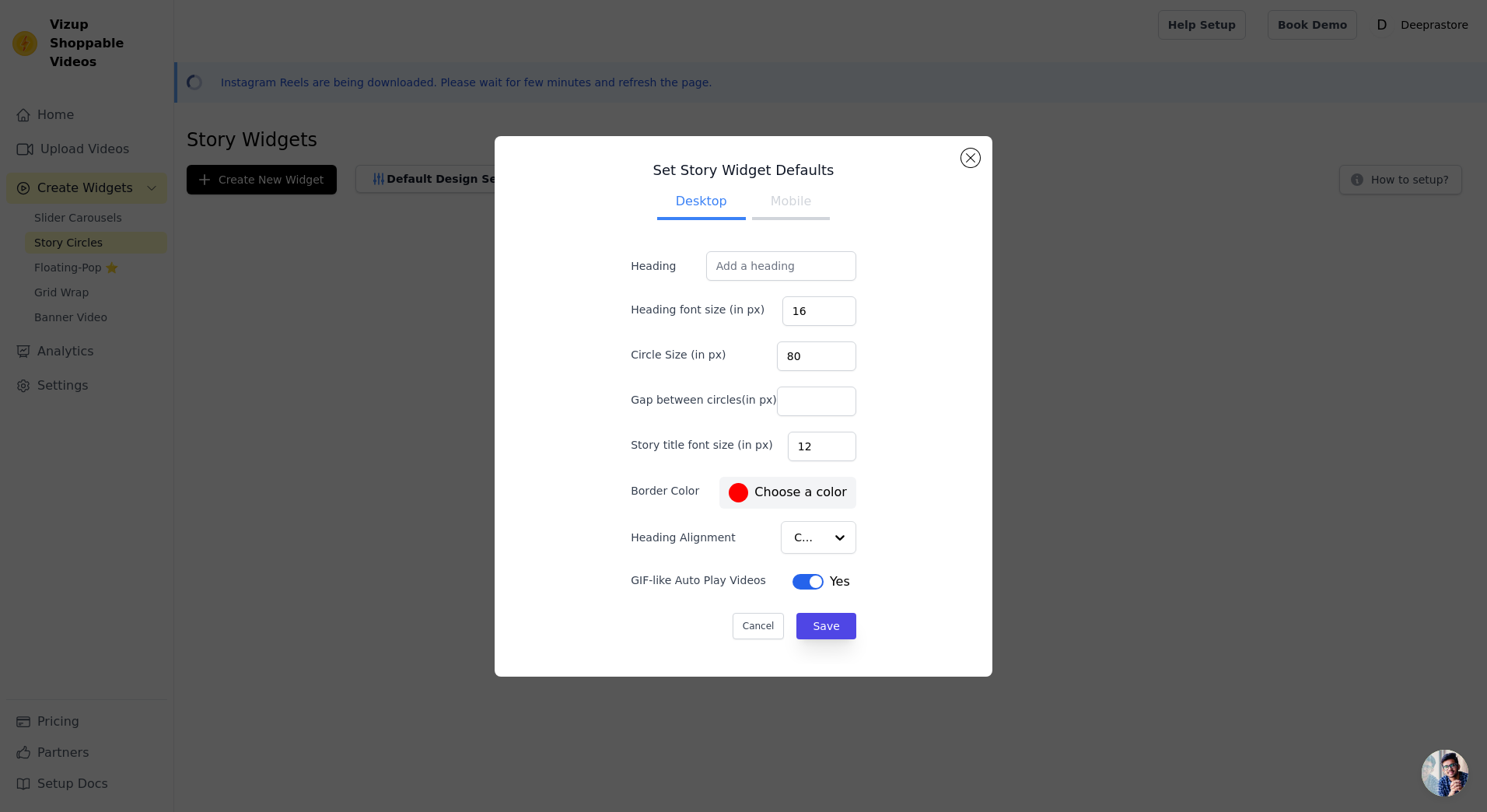
click at [788, 200] on button "Mobile" at bounding box center [791, 203] width 77 height 34
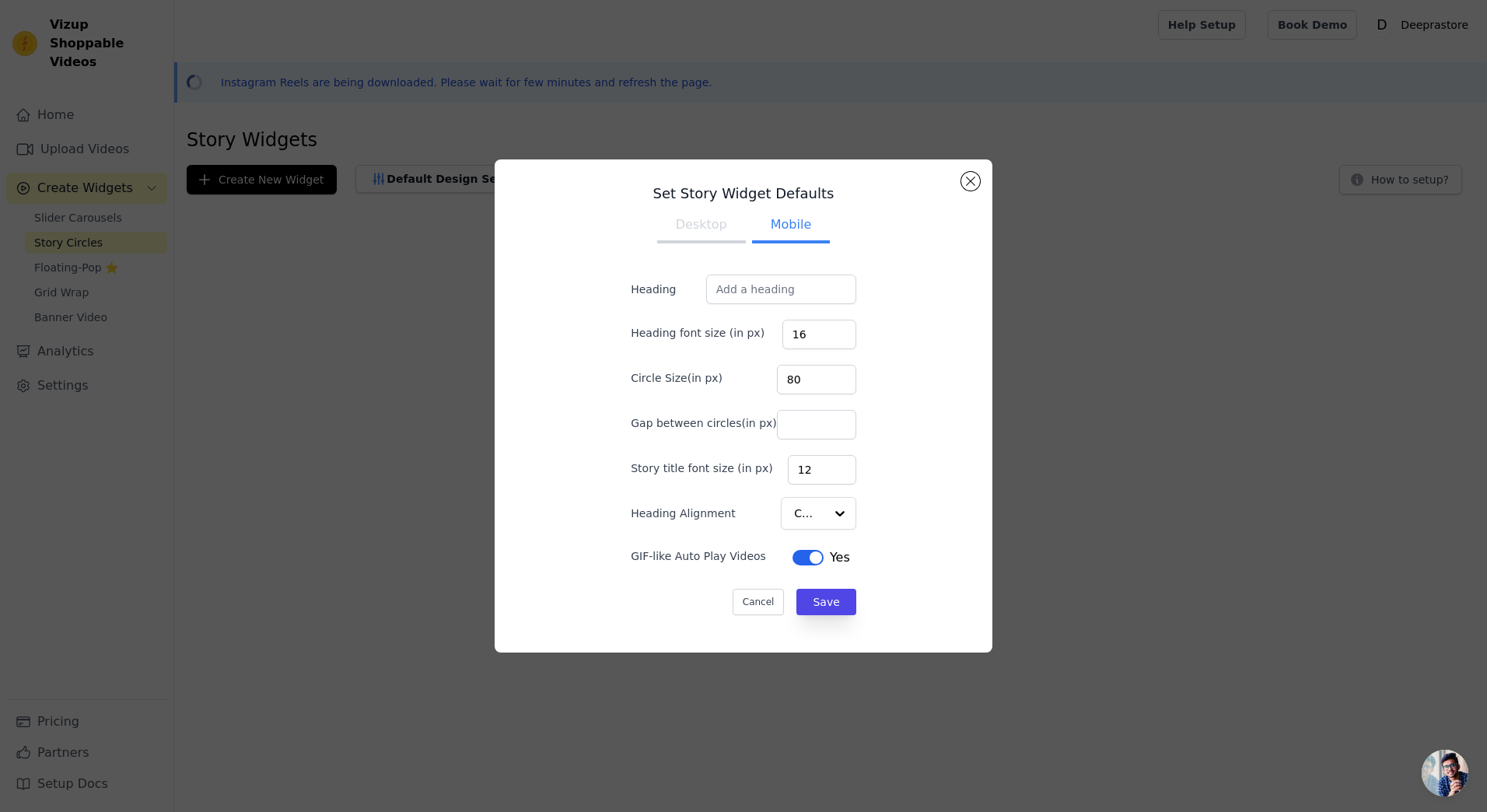
click at [683, 238] on button "Desktop" at bounding box center [701, 226] width 88 height 34
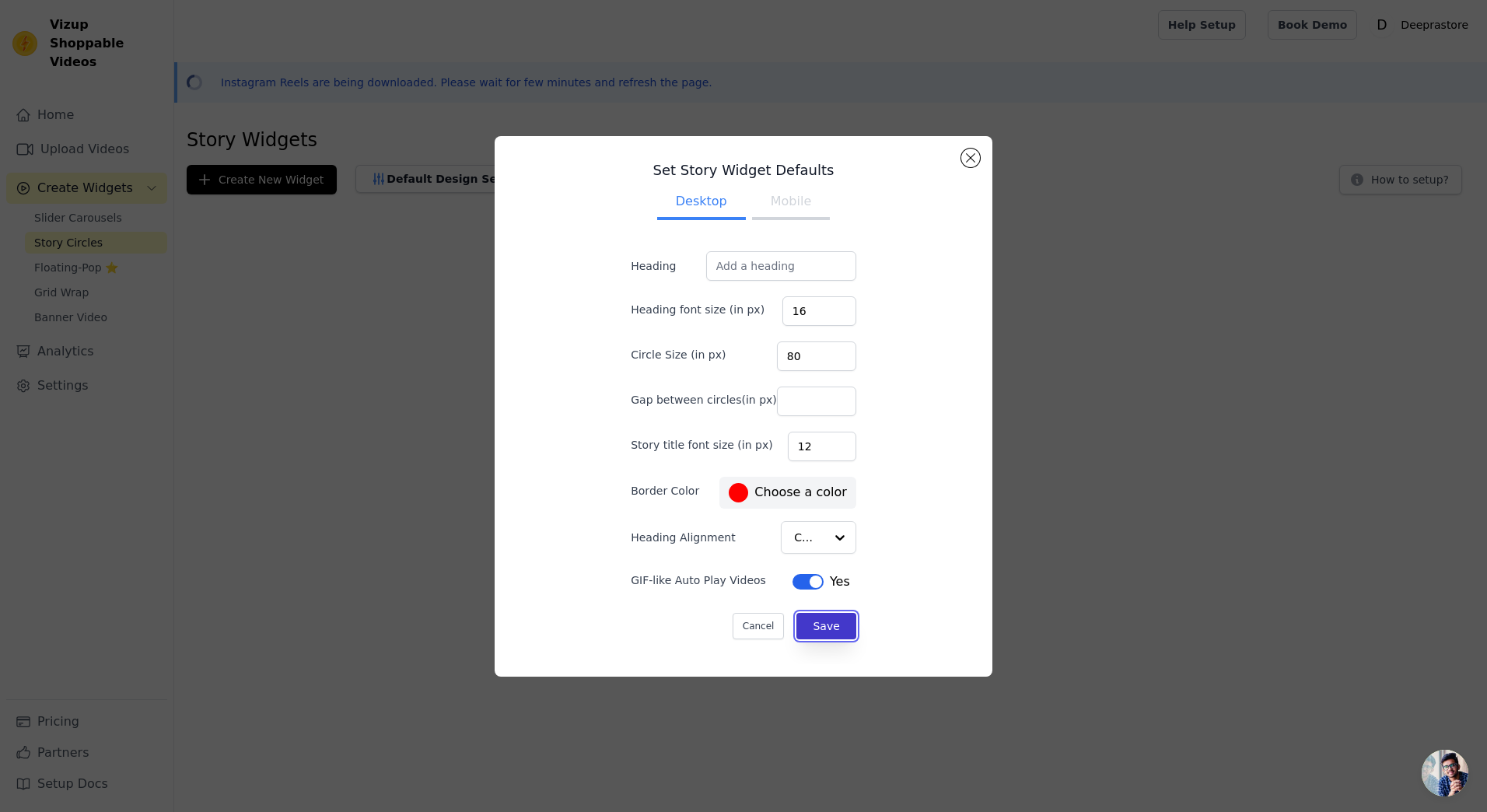
click at [831, 629] on button "Save" at bounding box center [826, 625] width 59 height 26
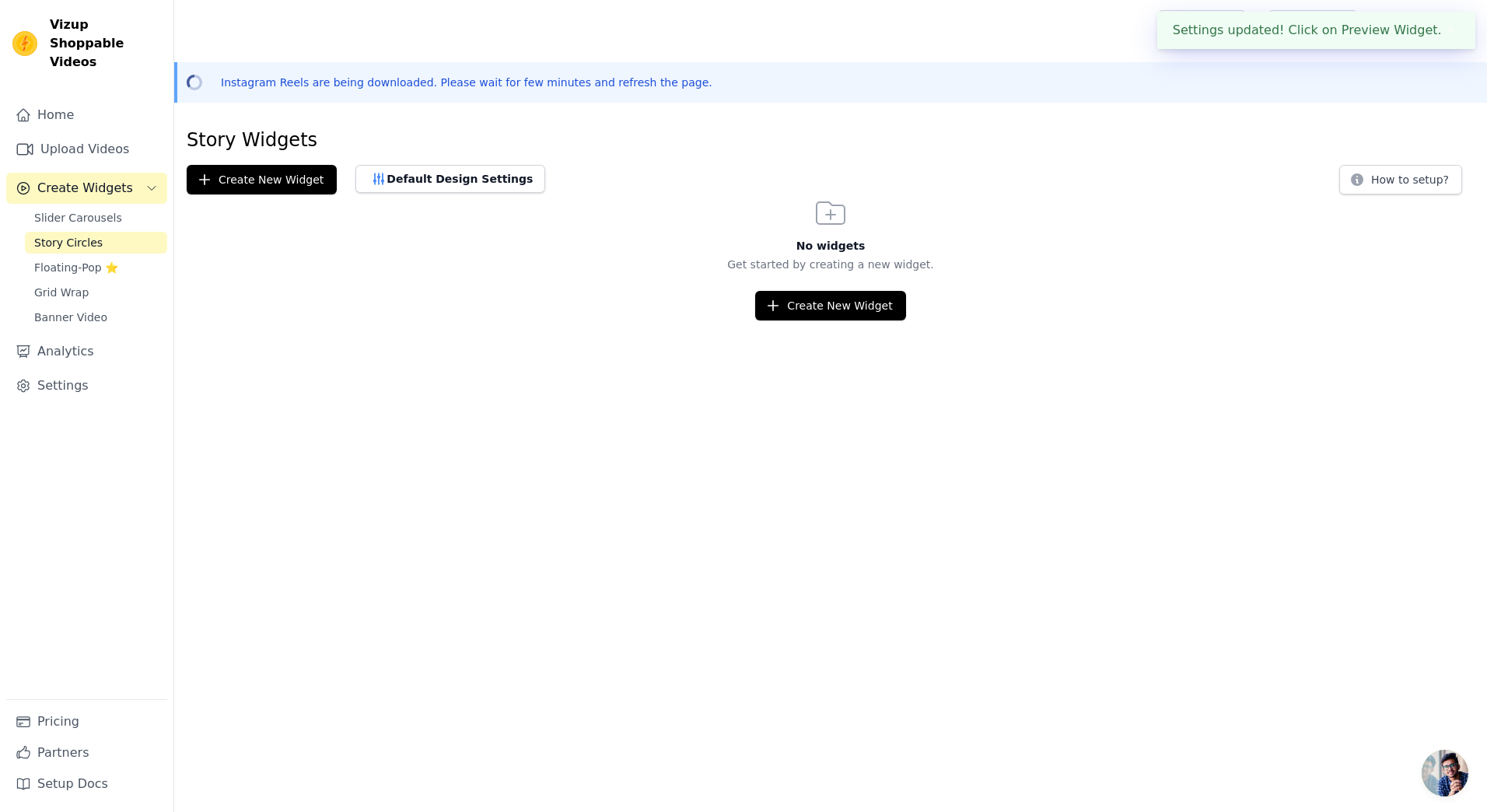
click at [688, 321] on html "Settings updated! Click on Preview Widget. ✖ Vizup Shoppable Videos Home Upload…" at bounding box center [743, 160] width 1487 height 321
click at [130, 257] on link "Floating-Pop ⭐" at bounding box center [96, 268] width 142 height 22
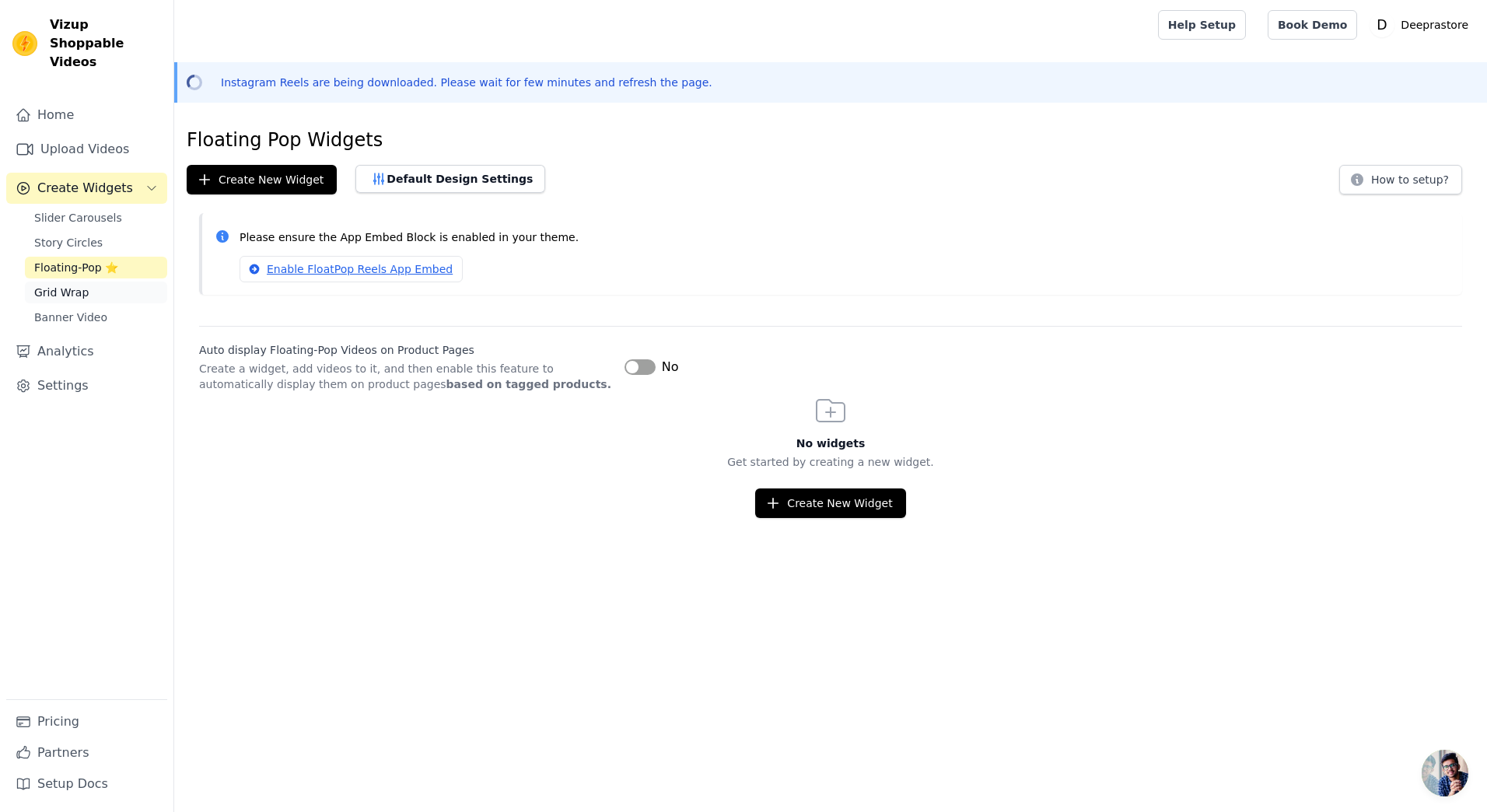
click at [60, 284] on span "Grid Wrap" at bounding box center [61, 292] width 55 height 15
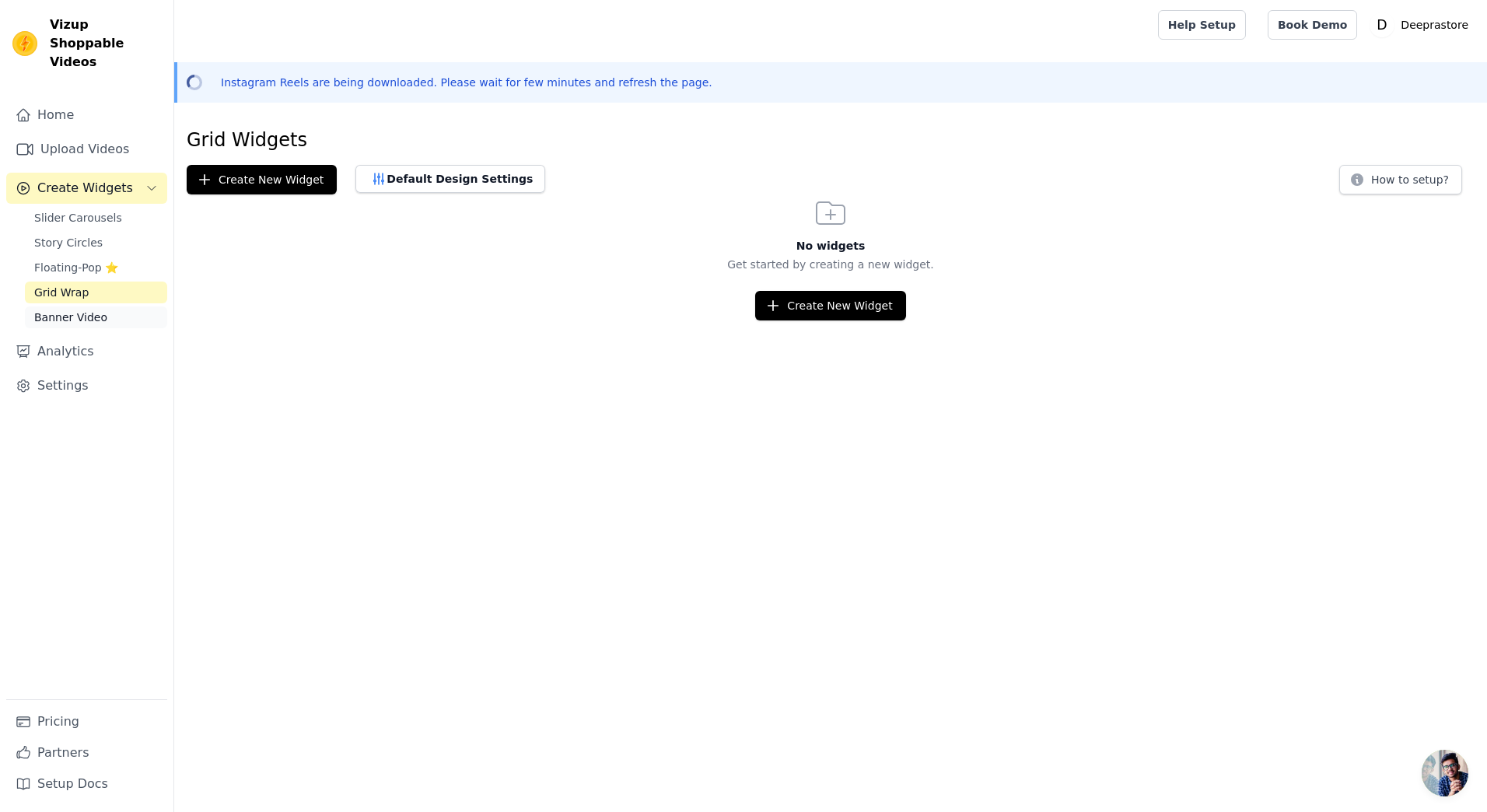
click at [98, 310] on span "Banner Video" at bounding box center [71, 317] width 73 height 15
click at [80, 99] on link "Home" at bounding box center [86, 114] width 161 height 31
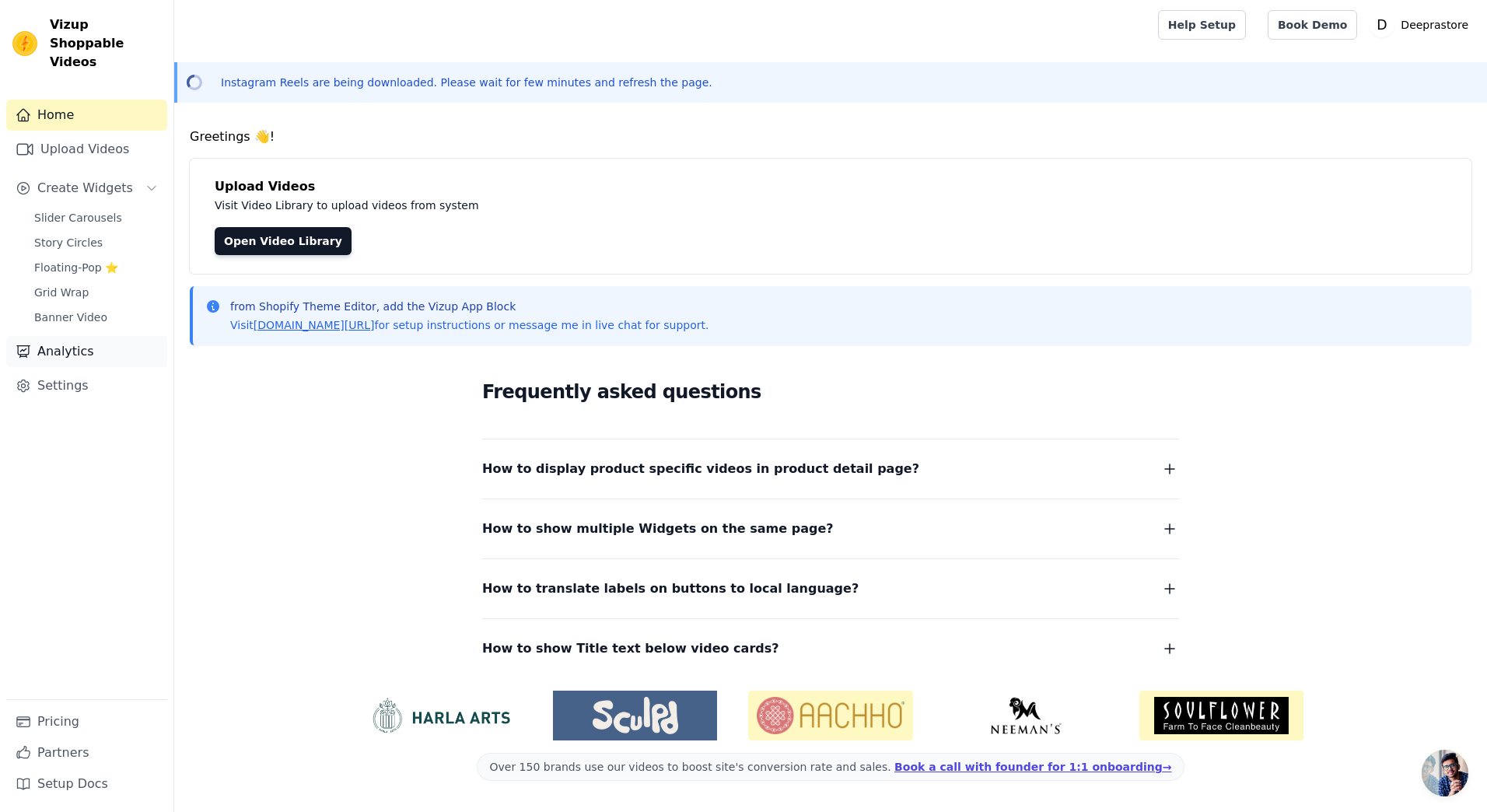
click at [68, 343] on link "Analytics" at bounding box center [86, 351] width 161 height 31
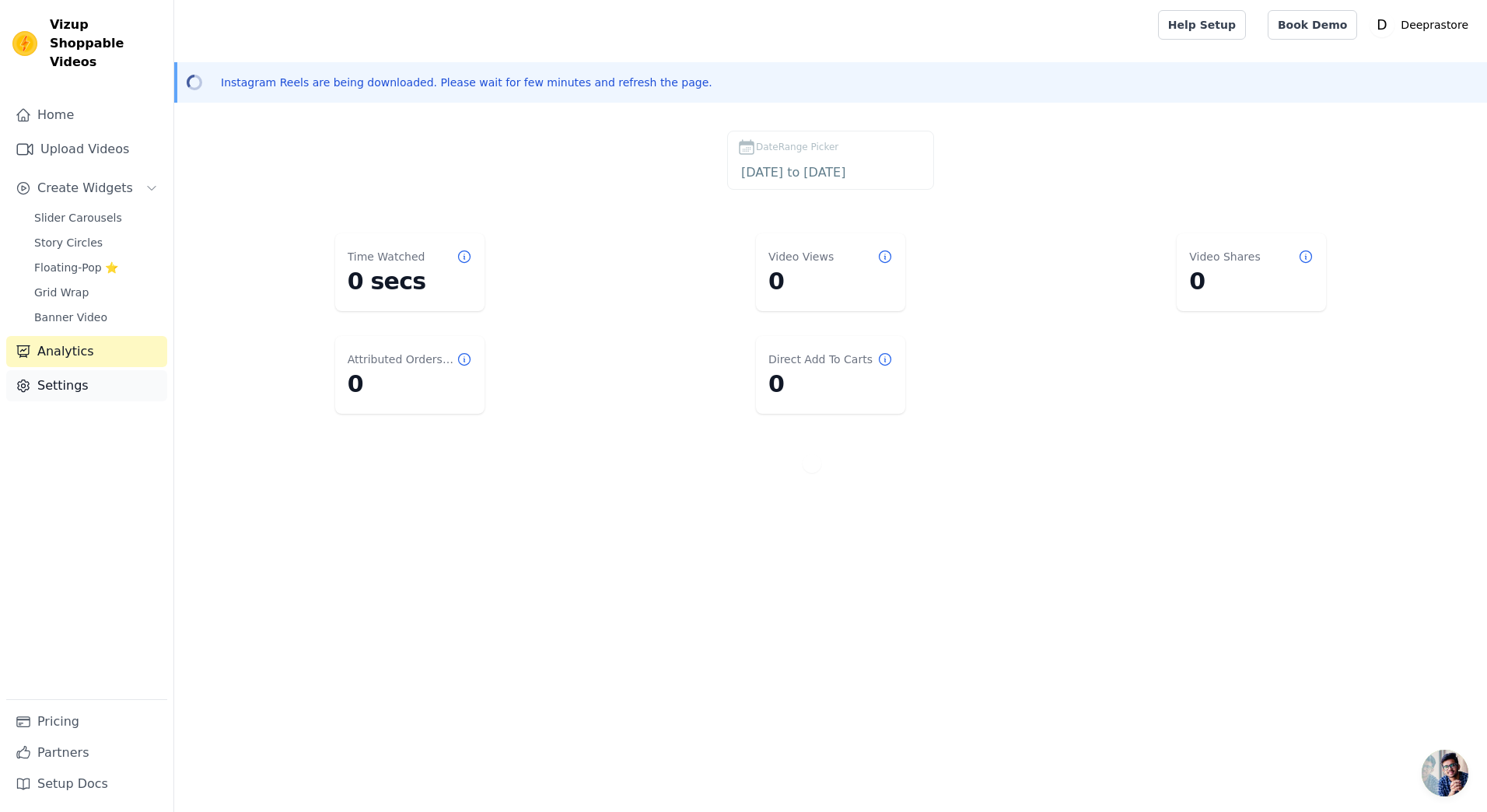
click at [71, 370] on link "Settings" at bounding box center [86, 385] width 161 height 31
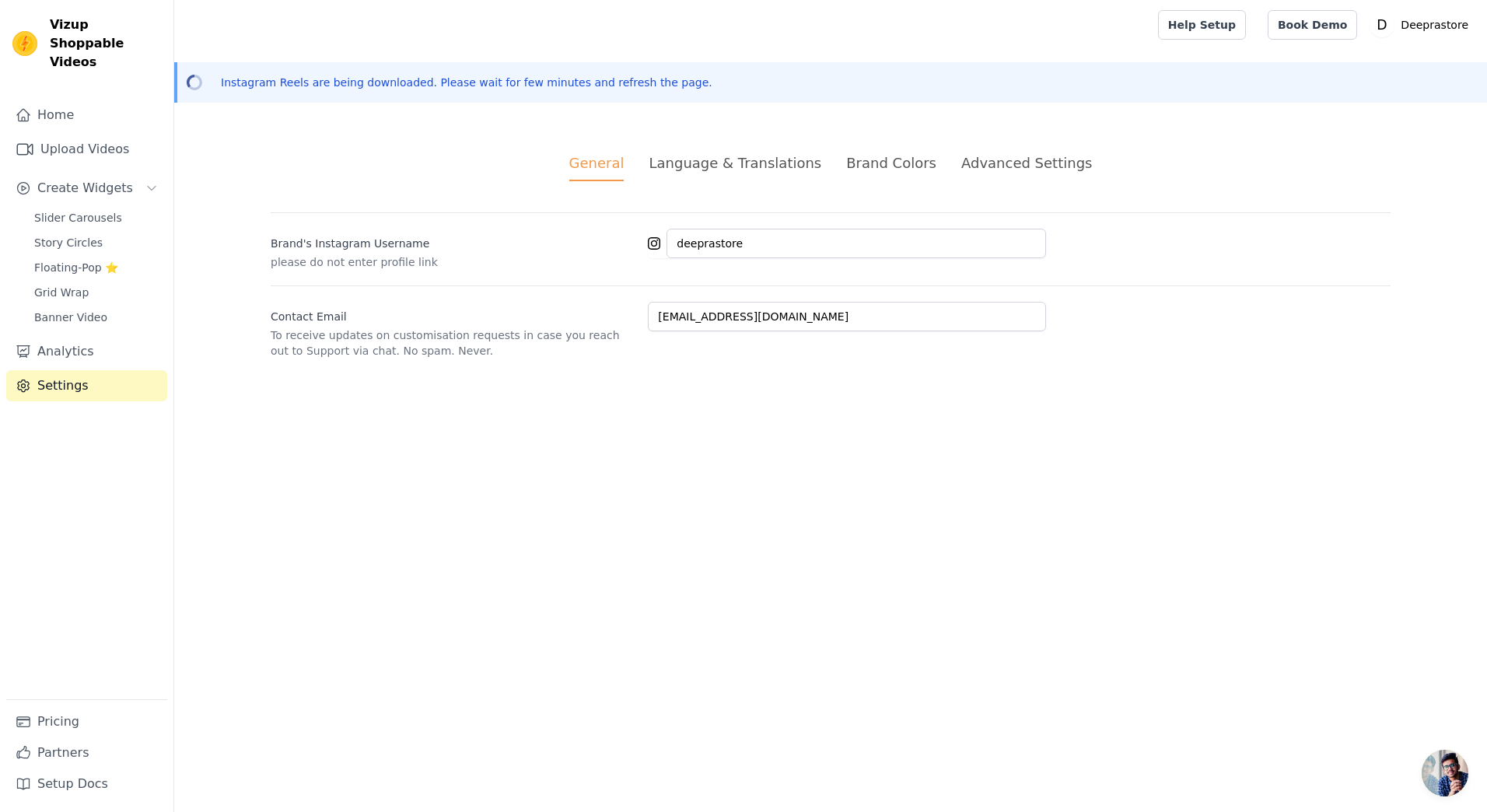
click at [763, 162] on div "Language & Translations" at bounding box center [735, 162] width 173 height 21
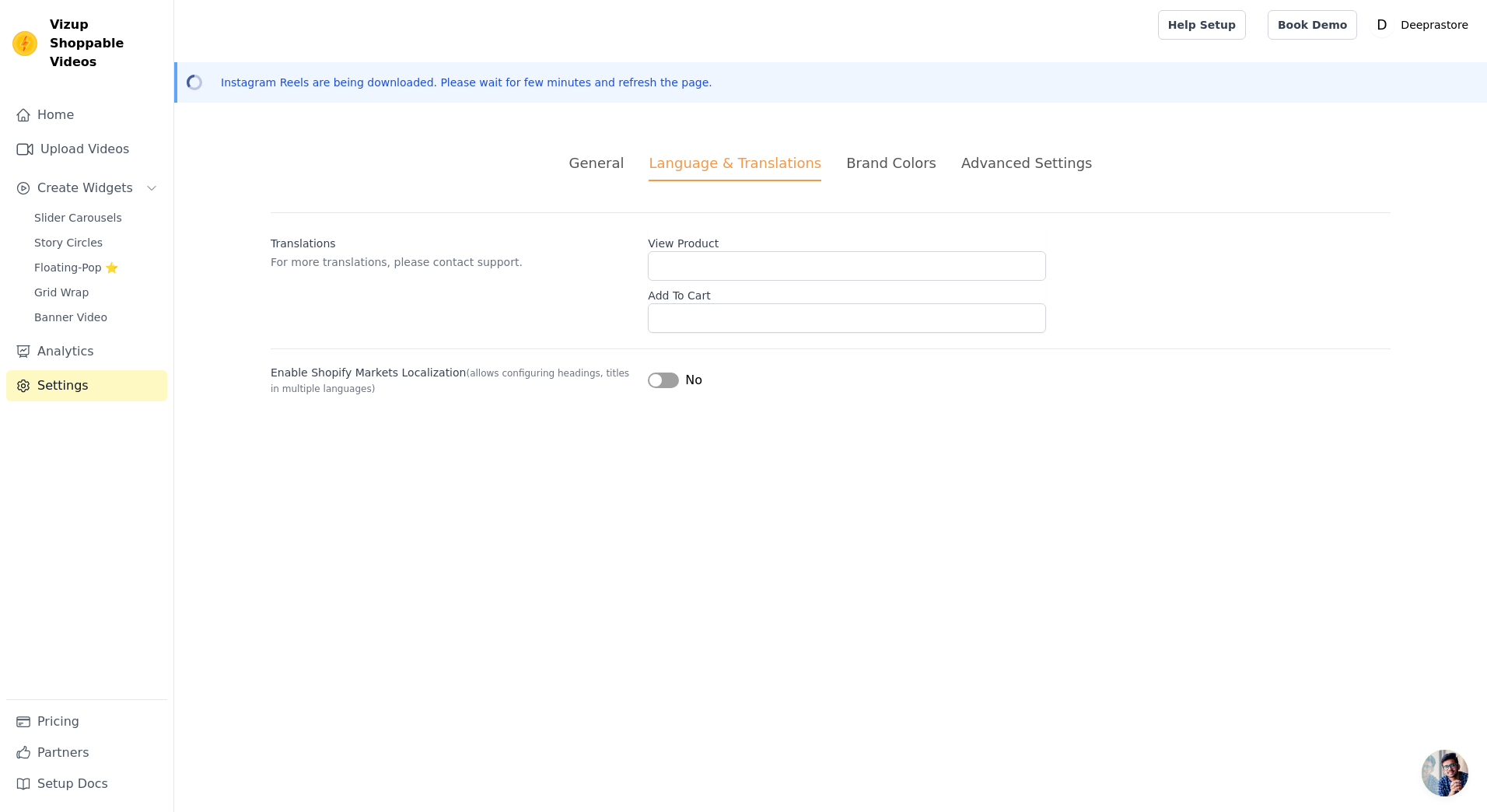
click at [861, 163] on div "Brand Colors" at bounding box center [891, 162] width 90 height 21
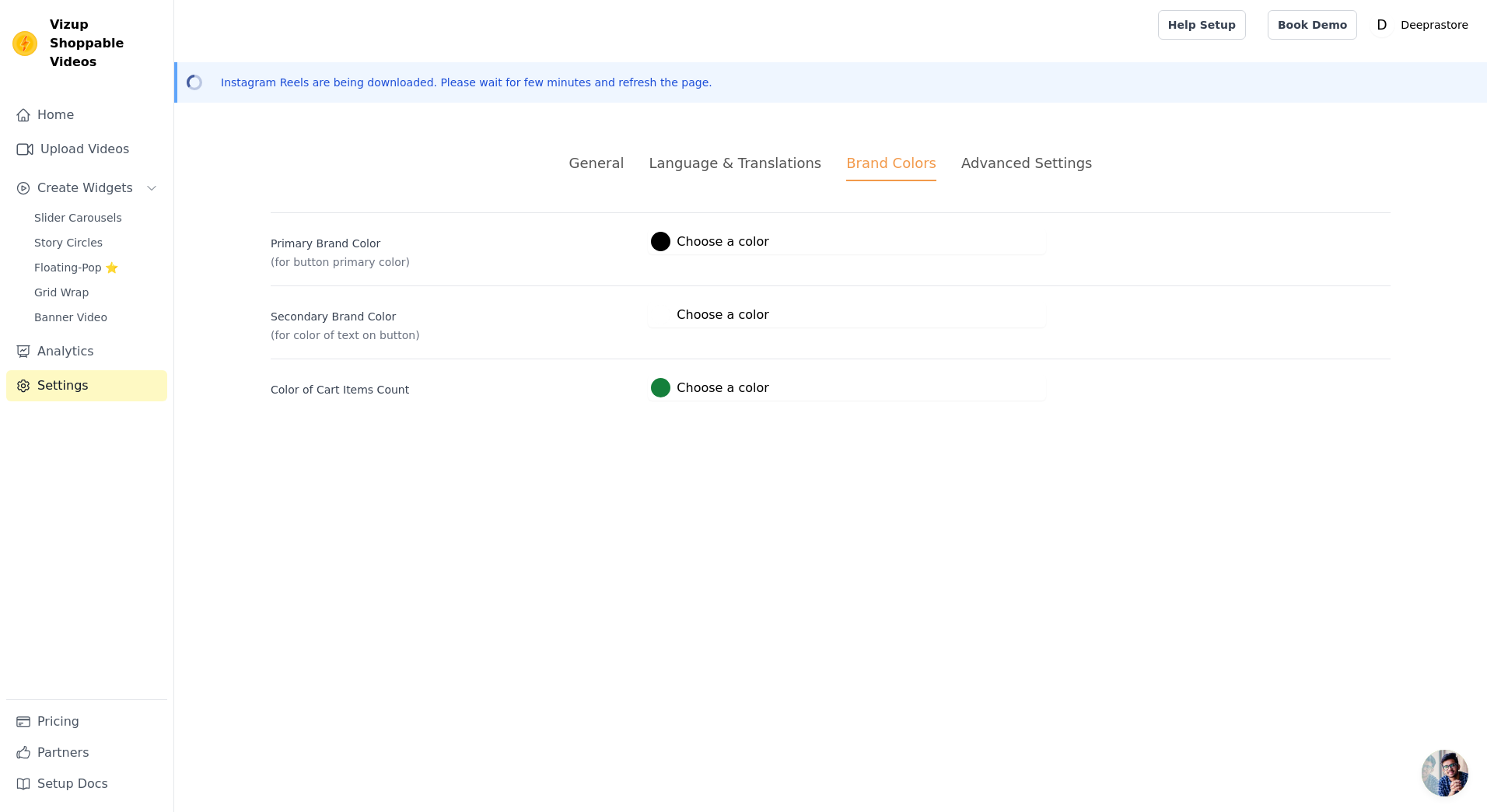
click at [980, 162] on div "Advanced Settings" at bounding box center [1026, 162] width 130 height 21
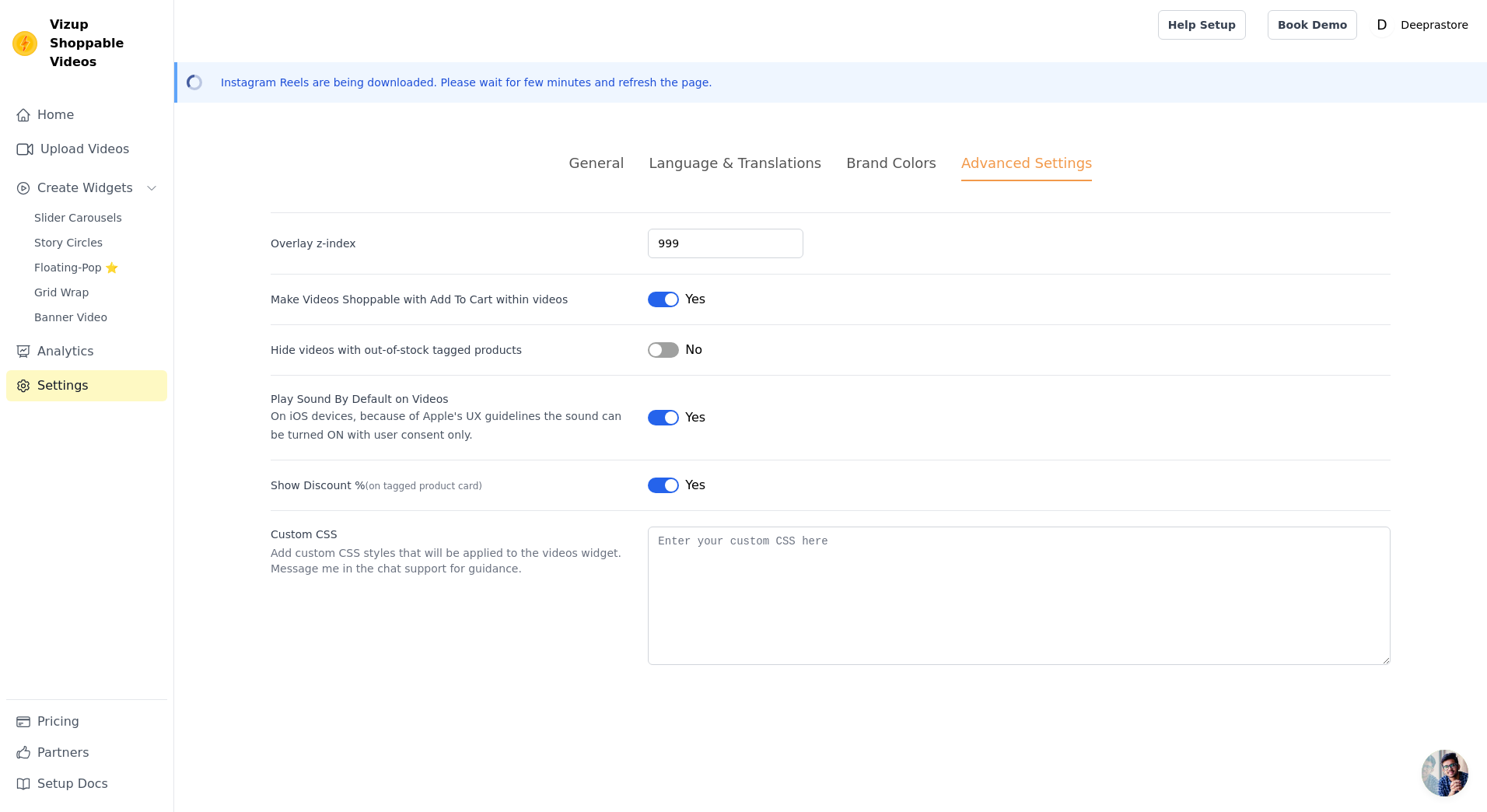
click at [609, 163] on div "General" at bounding box center [597, 162] width 56 height 21
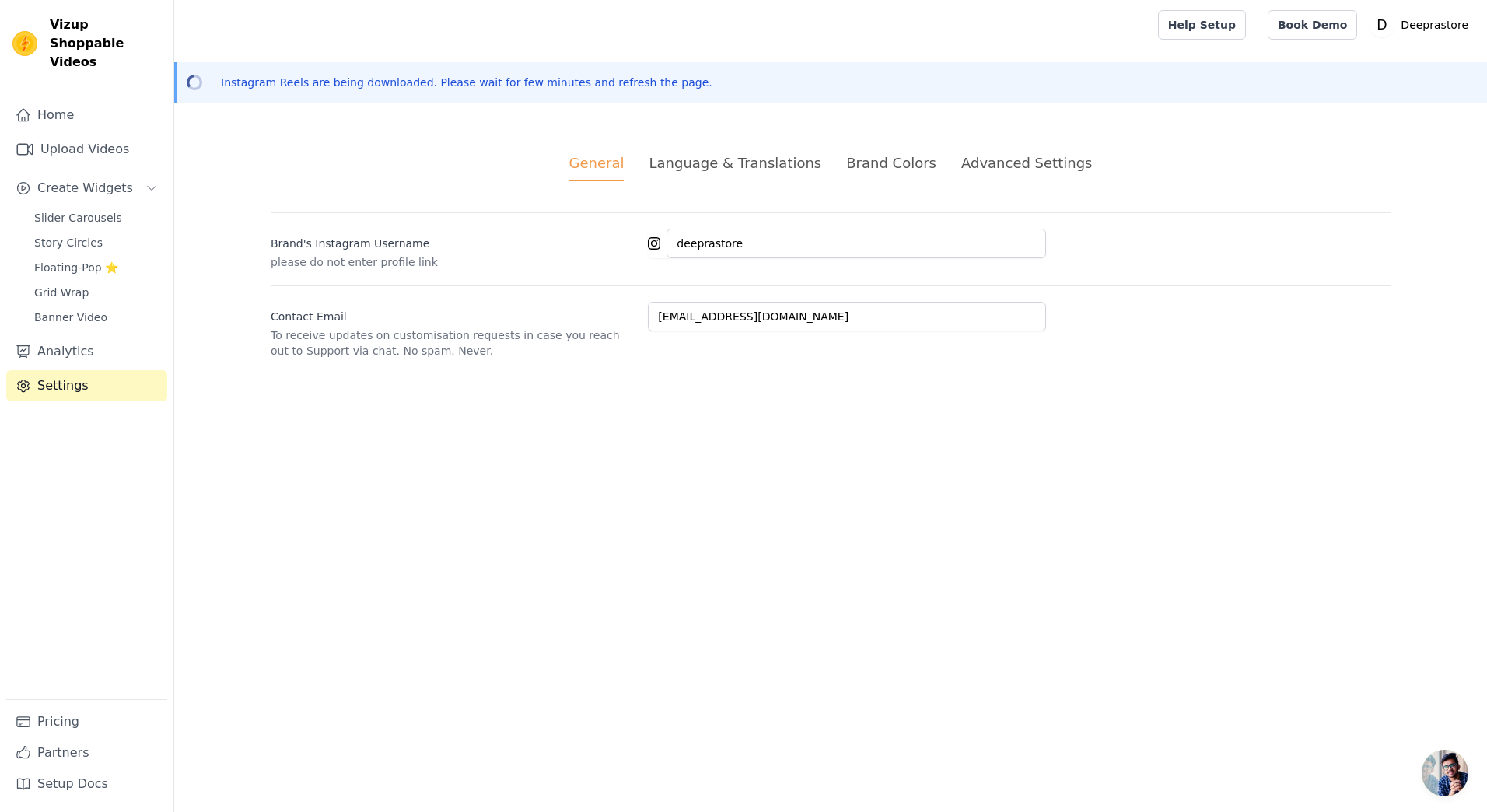
click at [548, 395] on html "Vizup Shoppable Videos Home Upload Videos Create Widgets Slider Carousels Story…" at bounding box center [743, 198] width 1487 height 395
click at [74, 724] on link "Pricing" at bounding box center [86, 721] width 161 height 31
